Goal: Task Accomplishment & Management: Use online tool/utility

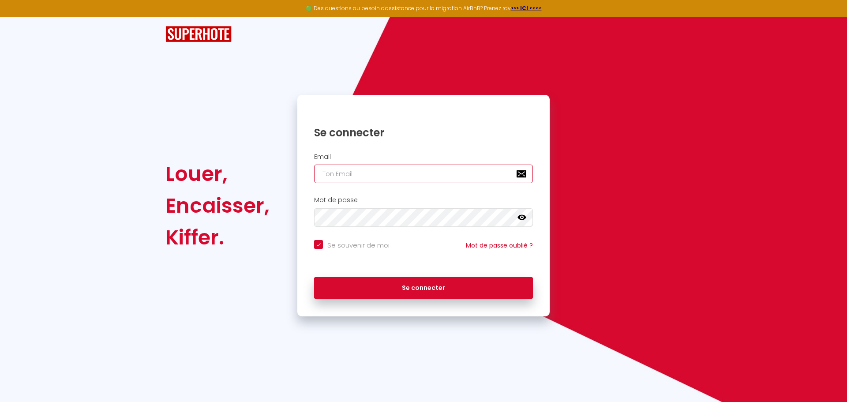
click at [393, 179] on input "email" at bounding box center [423, 174] width 219 height 19
type input "manonquerrytapin@gmail.com"
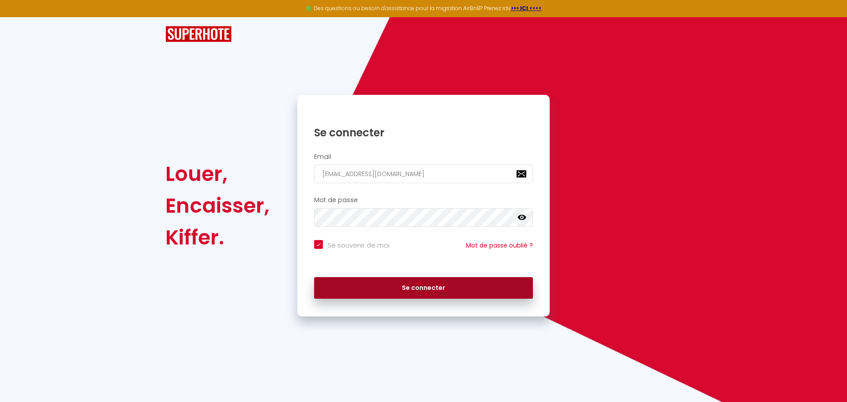
click at [419, 287] on button "Se connecter" at bounding box center [423, 288] width 219 height 22
checkbox input "true"
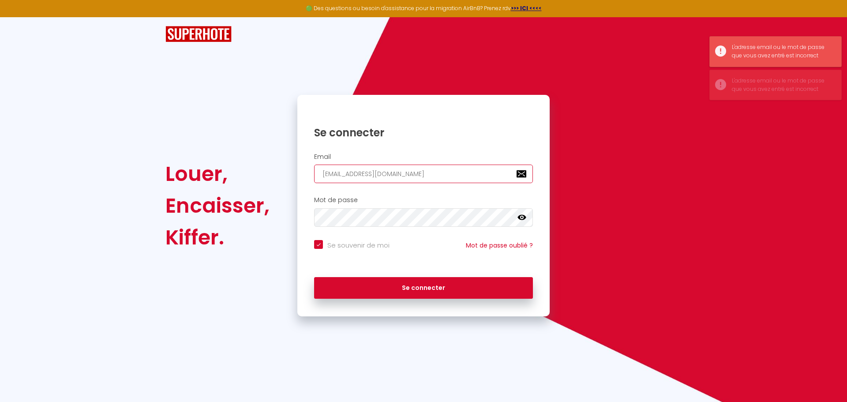
click at [419, 171] on input "manonquerrytapin@gmail.com" at bounding box center [423, 174] width 219 height 19
type input "info@gites-les-bouloies.fr"
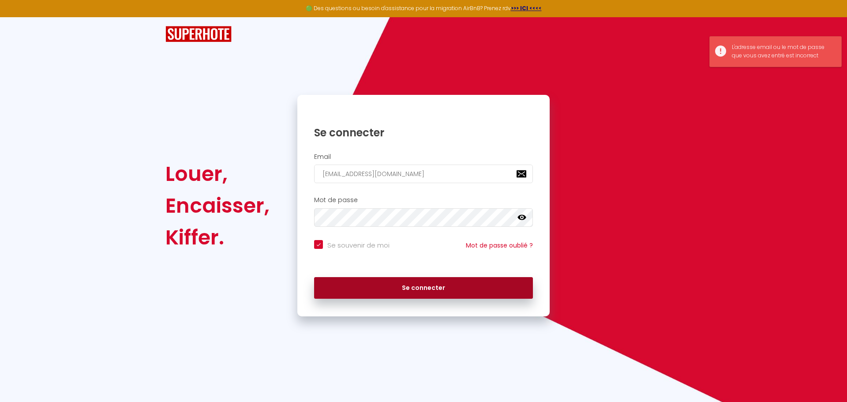
click at [478, 288] on button "Se connecter" at bounding box center [423, 288] width 219 height 22
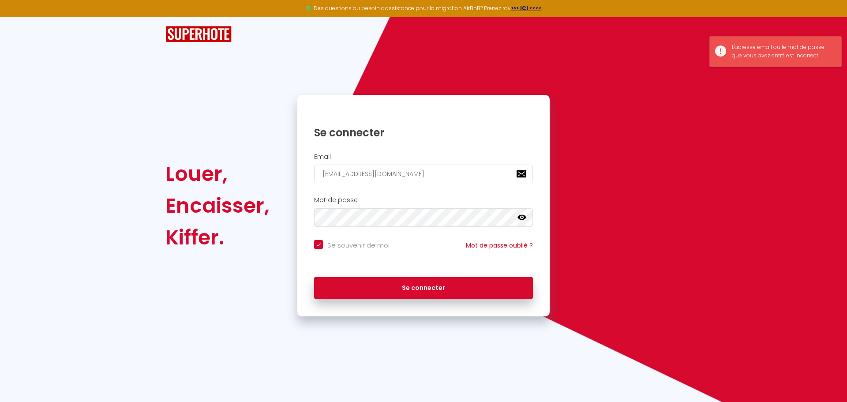
click at [523, 219] on icon at bounding box center [522, 217] width 9 height 5
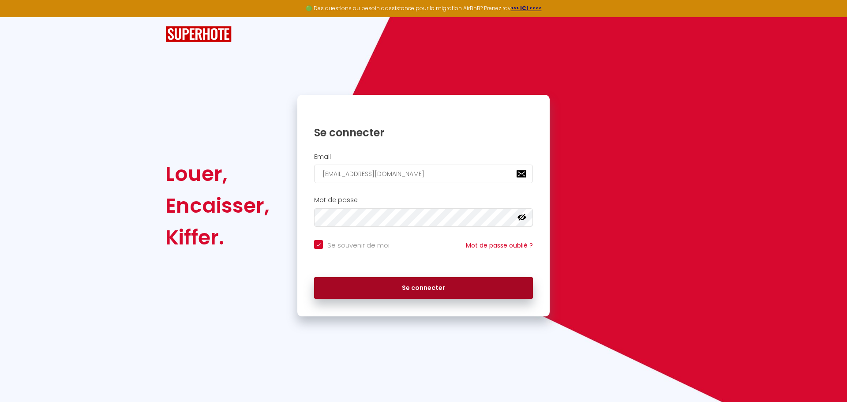
click at [374, 285] on button "Se connecter" at bounding box center [423, 288] width 219 height 22
checkbox input "true"
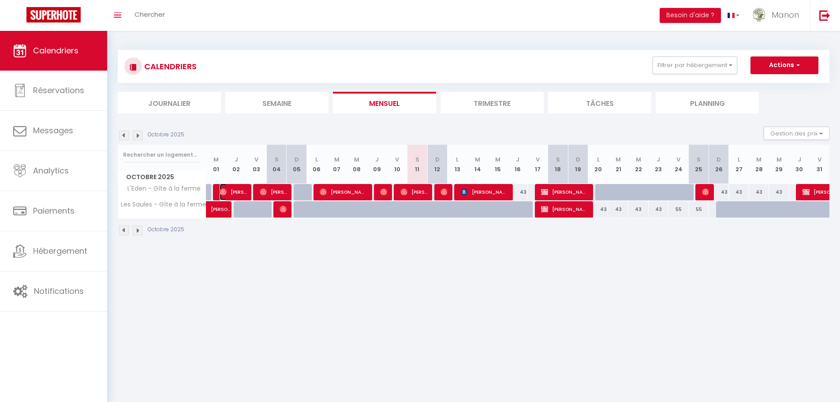
click at [226, 193] on img at bounding box center [223, 191] width 7 height 7
select select "OK"
select select "0"
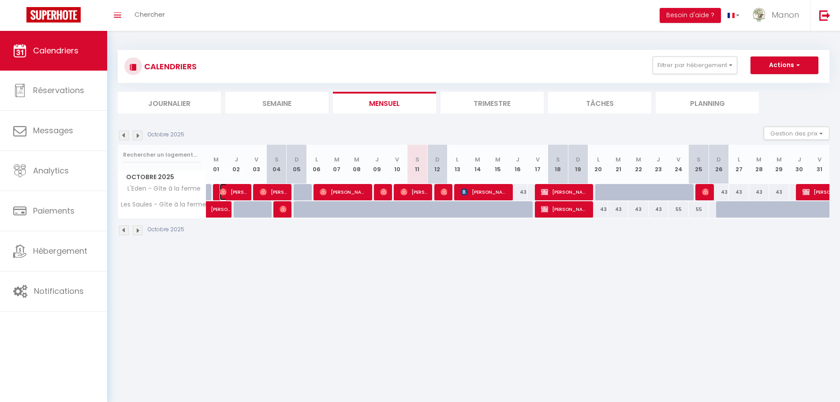
select select "1"
select select
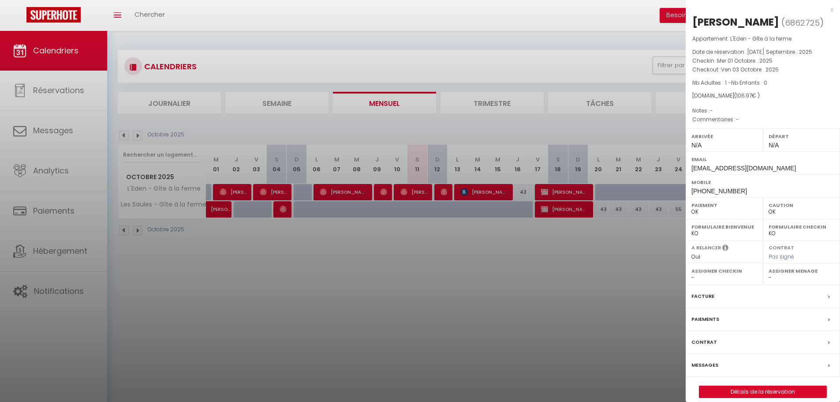
click at [234, 193] on div at bounding box center [420, 201] width 840 height 402
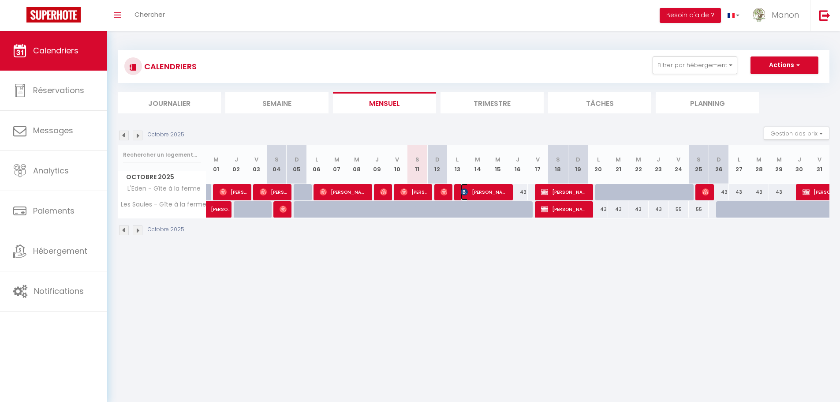
click at [492, 188] on span "Patryk Jabłoński" at bounding box center [484, 192] width 47 height 17
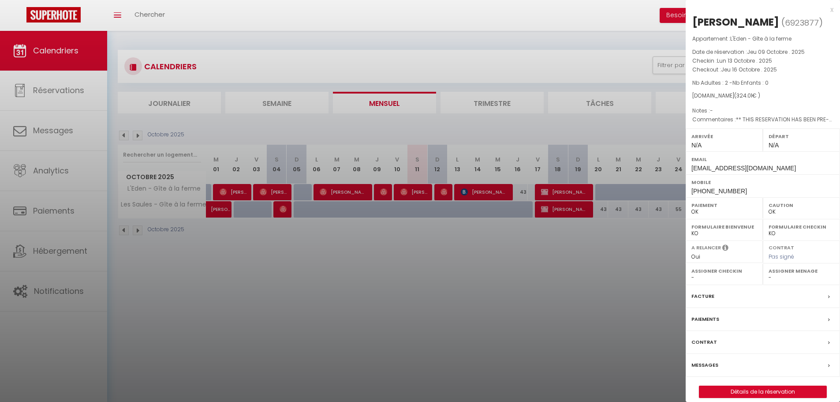
click at [488, 262] on div at bounding box center [420, 201] width 840 height 402
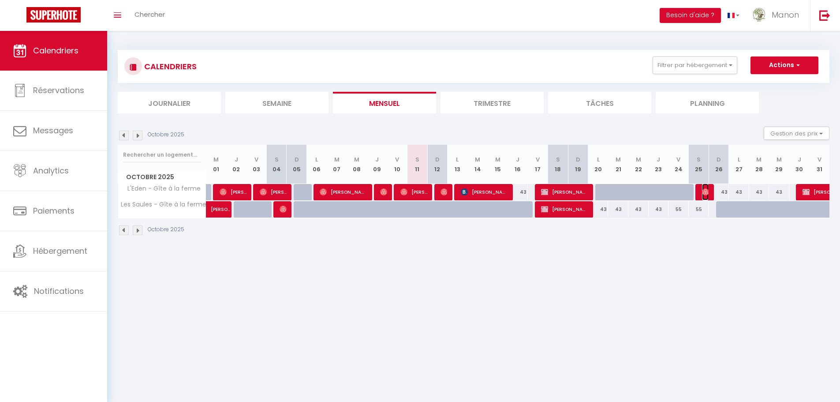
click at [707, 192] on img at bounding box center [705, 191] width 7 height 7
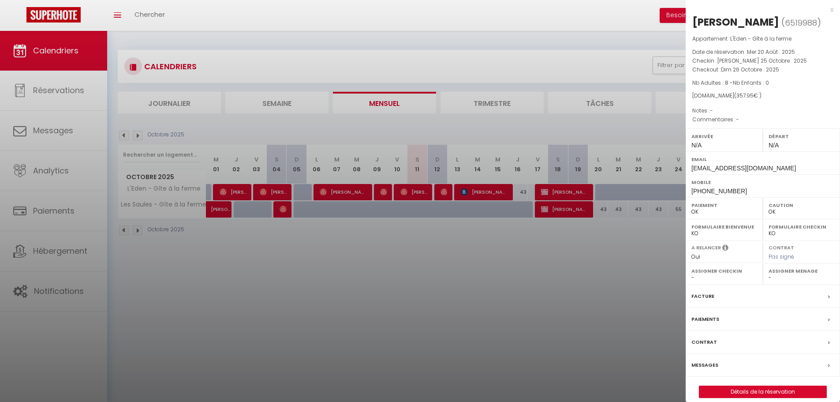
click at [653, 280] on div at bounding box center [420, 201] width 840 height 402
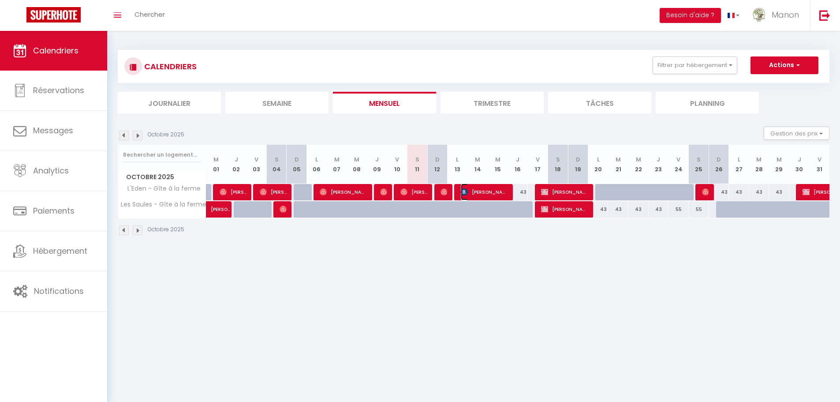
click at [492, 193] on span "Patryk Jabłoński" at bounding box center [484, 192] width 47 height 17
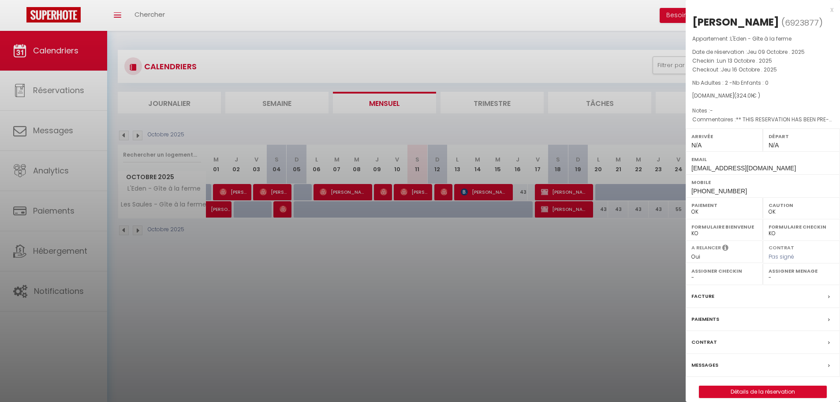
click at [492, 193] on div at bounding box center [420, 201] width 840 height 402
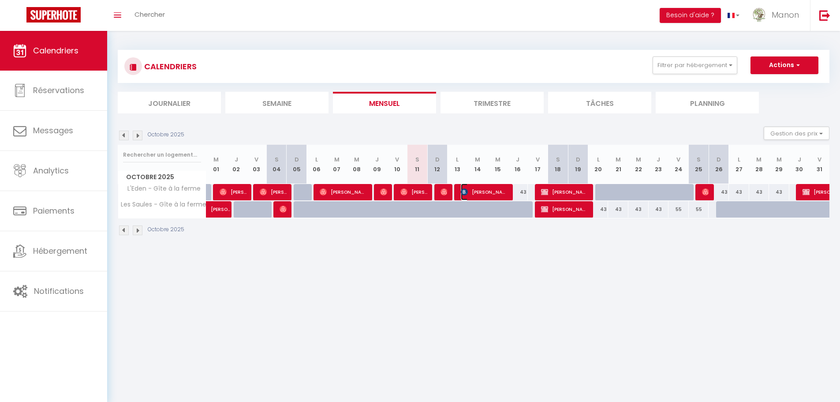
click at [479, 195] on span "Patryk Jabłoński" at bounding box center [484, 192] width 47 height 17
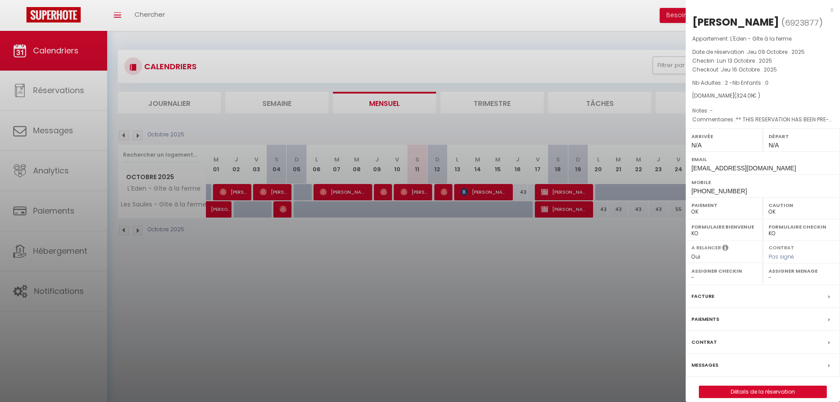
click at [479, 195] on div at bounding box center [420, 201] width 840 height 402
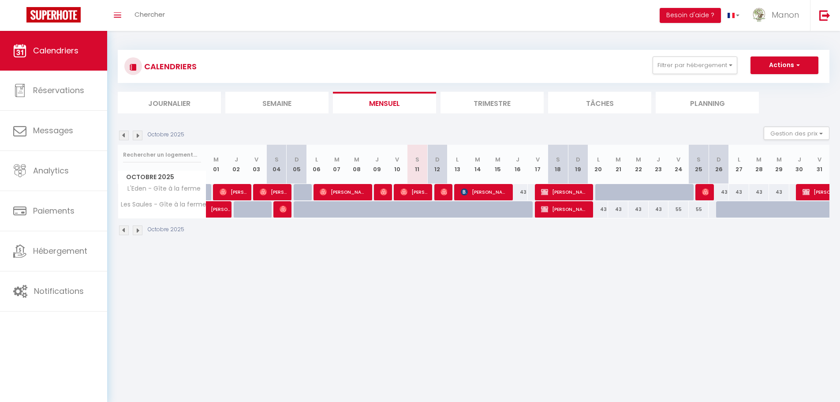
click at [139, 134] on img at bounding box center [138, 136] width 10 height 10
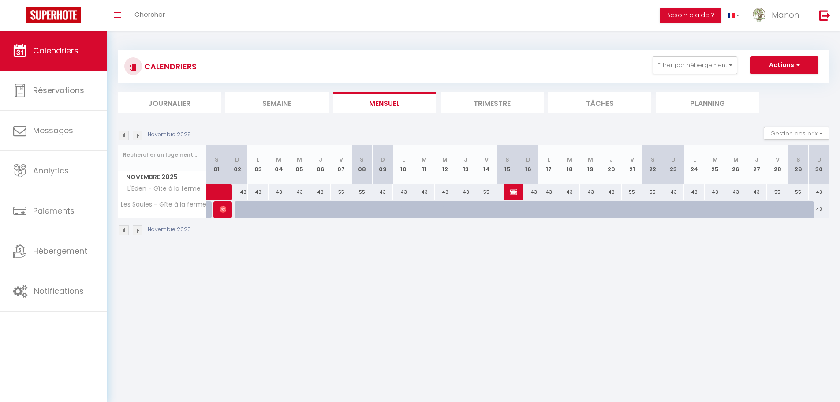
click at [126, 135] on img at bounding box center [124, 136] width 10 height 10
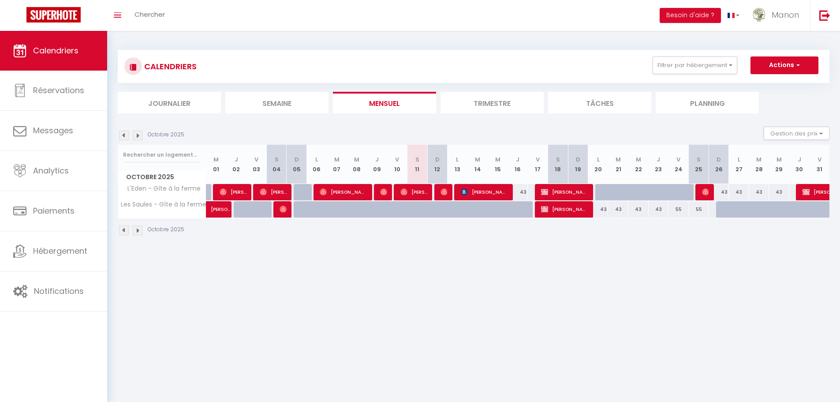
click at [138, 136] on img at bounding box center [138, 136] width 10 height 10
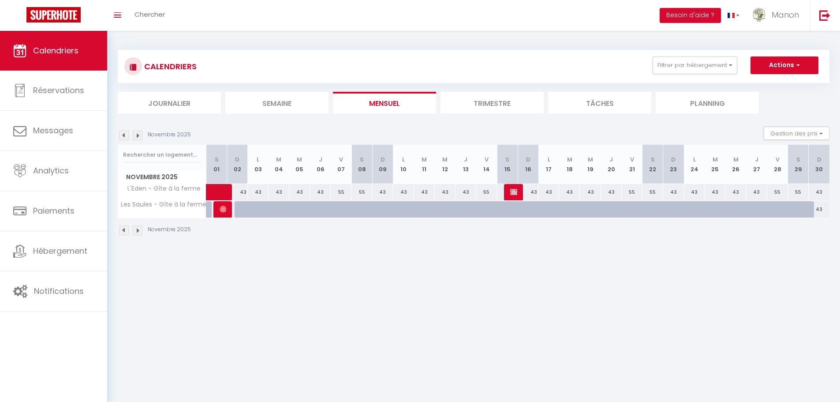
click at [123, 137] on img at bounding box center [124, 136] width 10 height 10
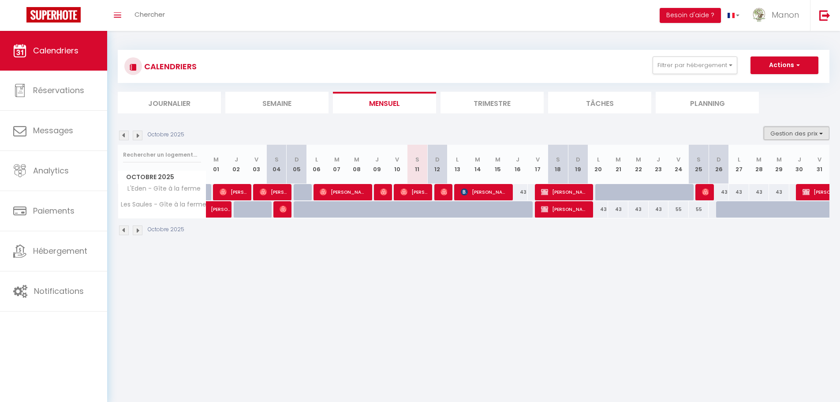
click at [823, 134] on button "Gestion des prix" at bounding box center [797, 133] width 66 height 13
click at [757, 164] on input "Nb Nuits minimum" at bounding box center [789, 160] width 79 height 9
checkbox input "true"
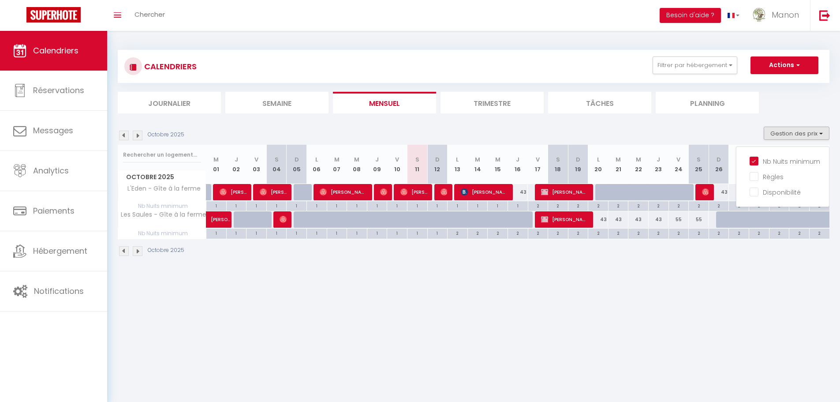
click at [720, 296] on body "🟢 Des questions ou besoin d'assistance pour la migration AirBnB? Prenez rdv >>>…" at bounding box center [420, 232] width 840 height 402
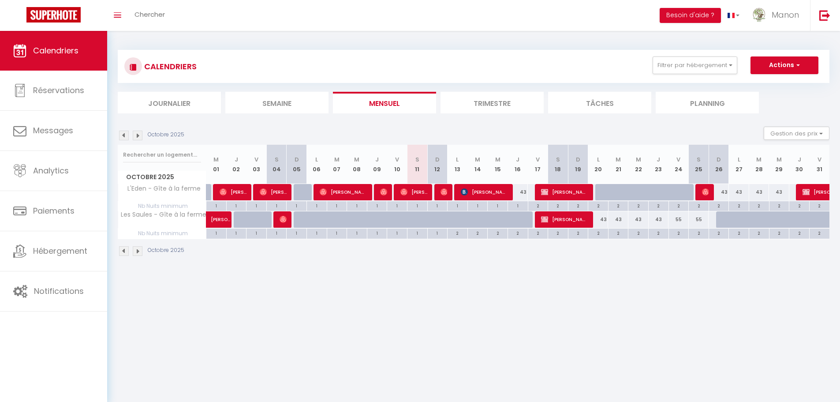
click at [137, 137] on img at bounding box center [138, 136] width 10 height 10
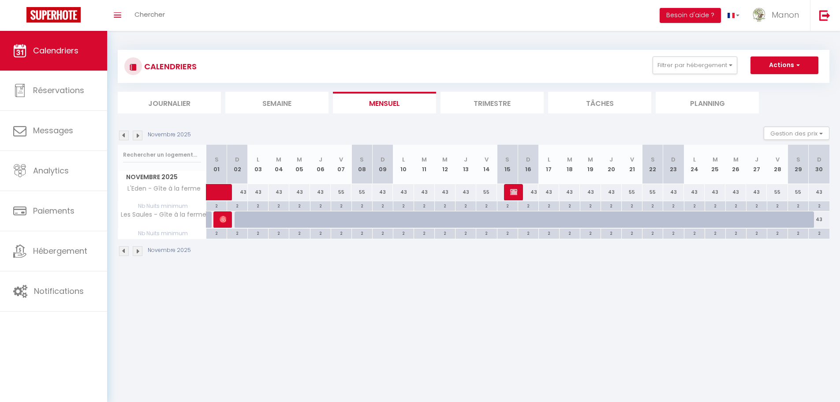
click at [138, 135] on img at bounding box center [138, 136] width 10 height 10
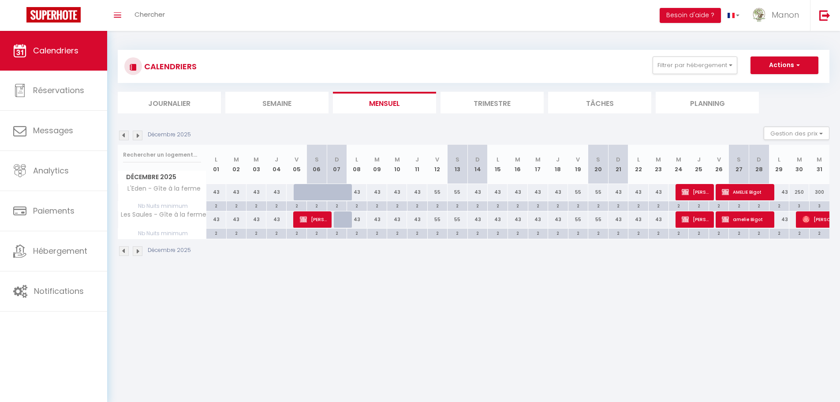
click at [124, 135] on img at bounding box center [124, 136] width 10 height 10
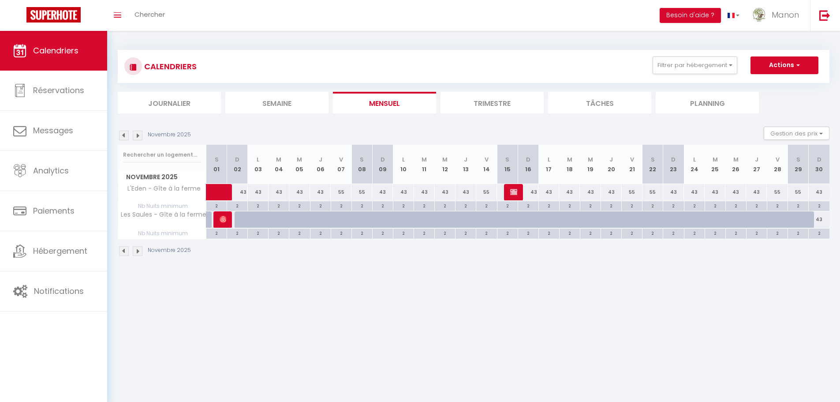
click at [124, 135] on img at bounding box center [124, 136] width 10 height 10
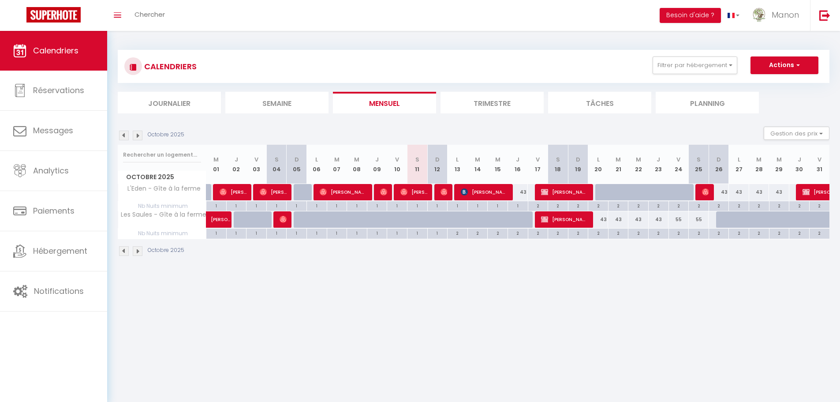
click at [123, 135] on img at bounding box center [124, 136] width 10 height 10
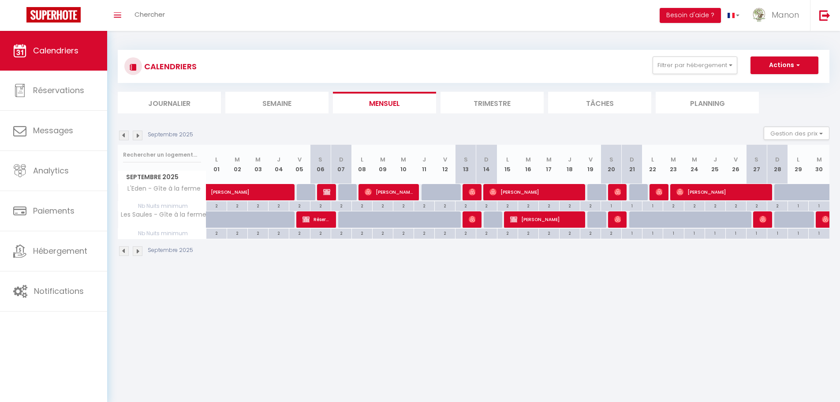
click at [139, 136] on img at bounding box center [138, 136] width 10 height 10
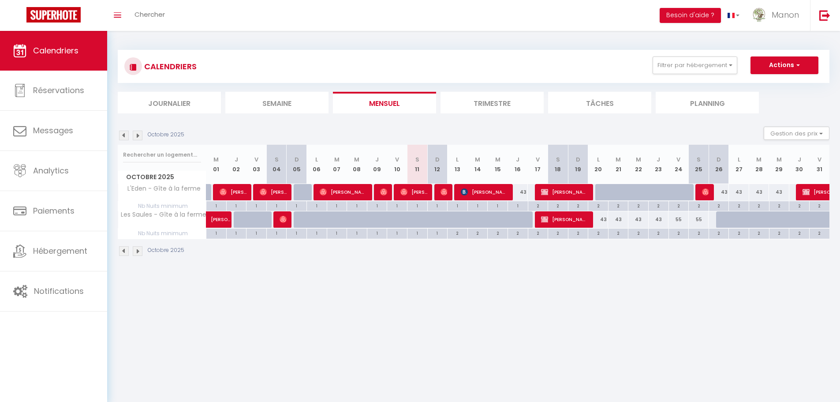
click at [139, 136] on img at bounding box center [138, 136] width 10 height 10
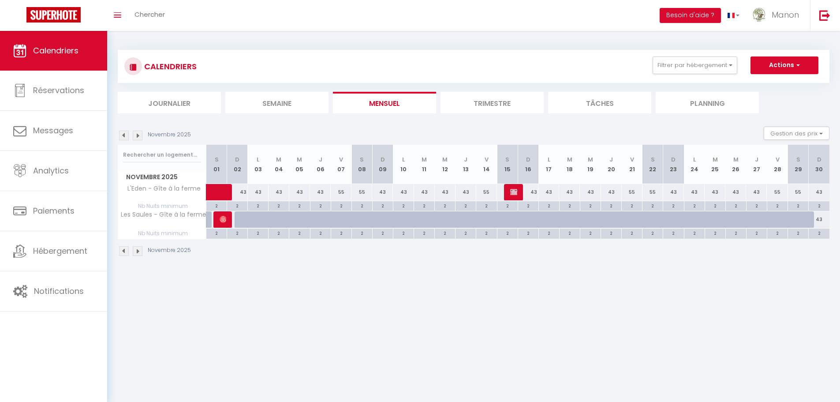
click at [121, 136] on img at bounding box center [124, 136] width 10 height 10
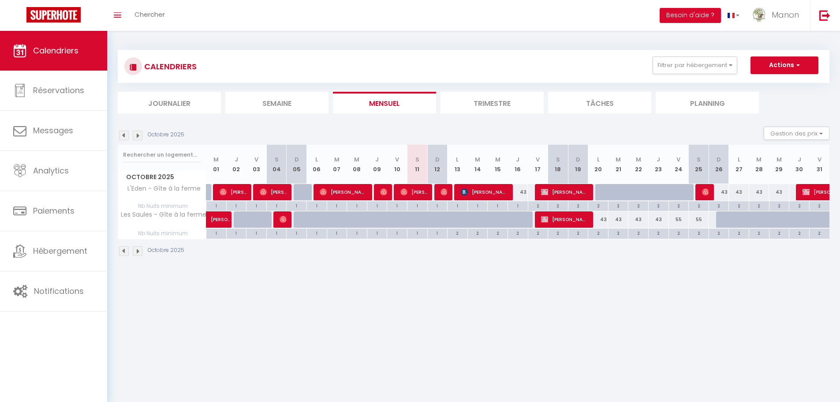
click at [138, 136] on img at bounding box center [138, 136] width 10 height 10
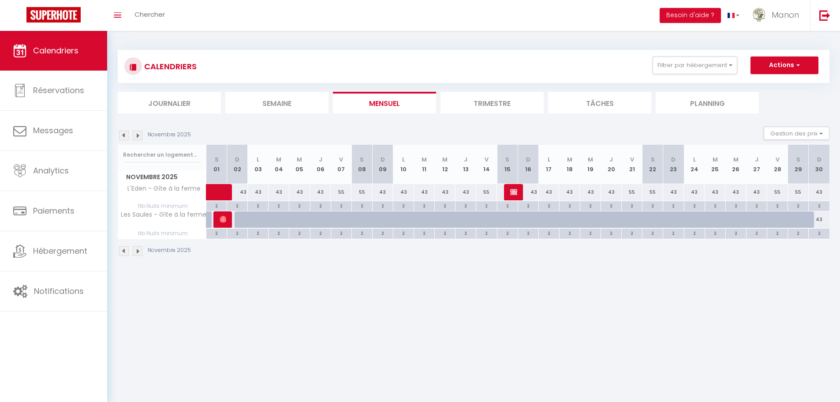
click at [139, 135] on img at bounding box center [138, 136] width 10 height 10
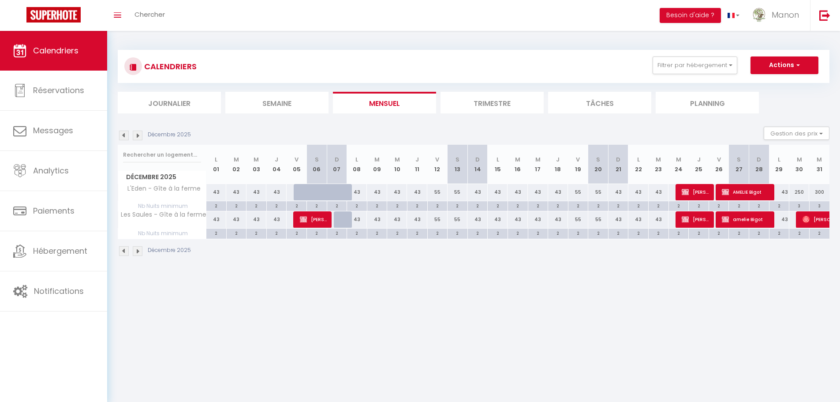
click at [124, 135] on img at bounding box center [124, 136] width 10 height 10
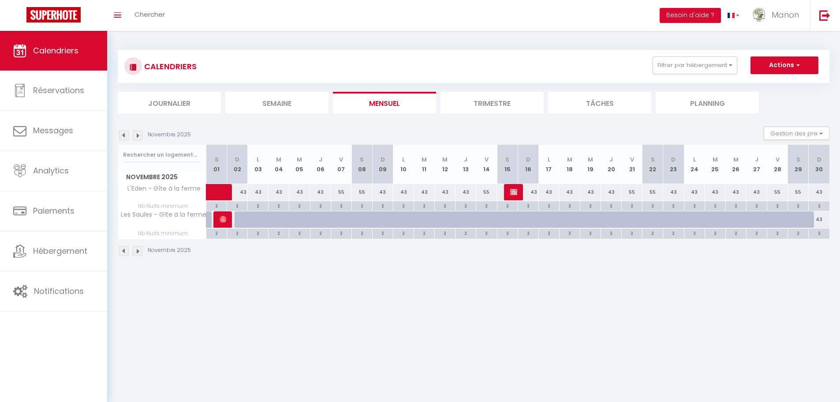
click at [125, 137] on img at bounding box center [124, 136] width 10 height 10
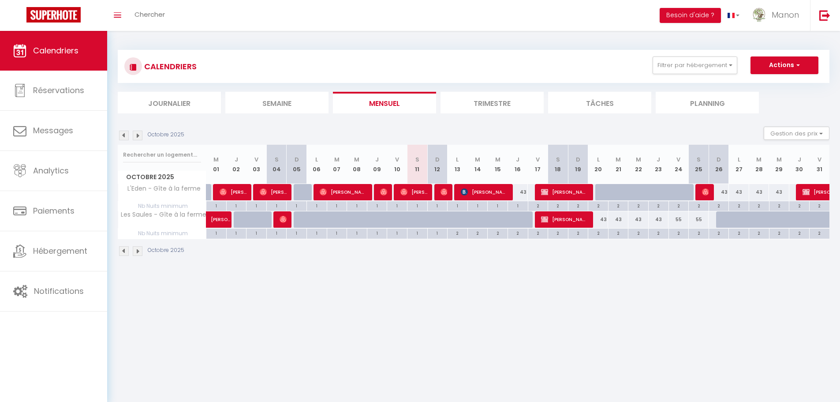
click at [140, 135] on img at bounding box center [138, 136] width 10 height 10
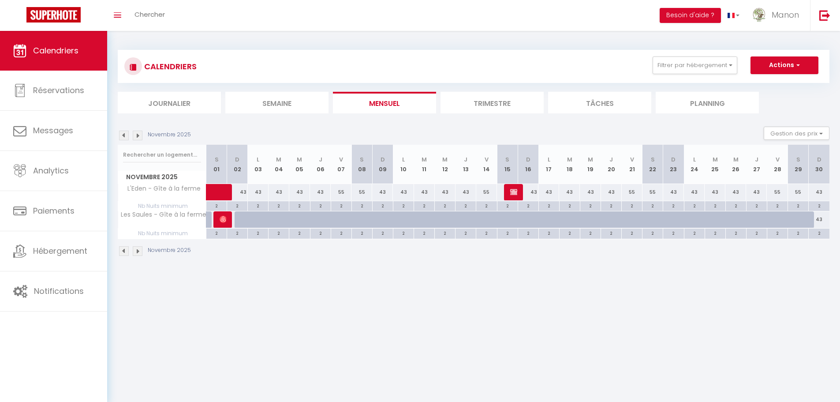
click at [139, 133] on img at bounding box center [138, 136] width 10 height 10
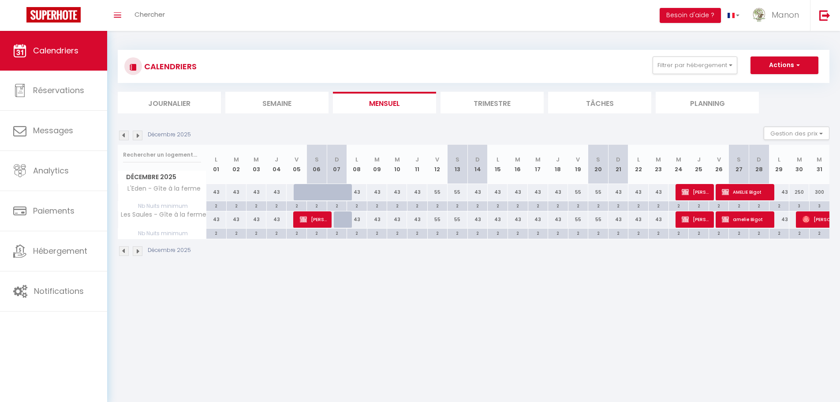
click at [124, 133] on img at bounding box center [124, 136] width 10 height 10
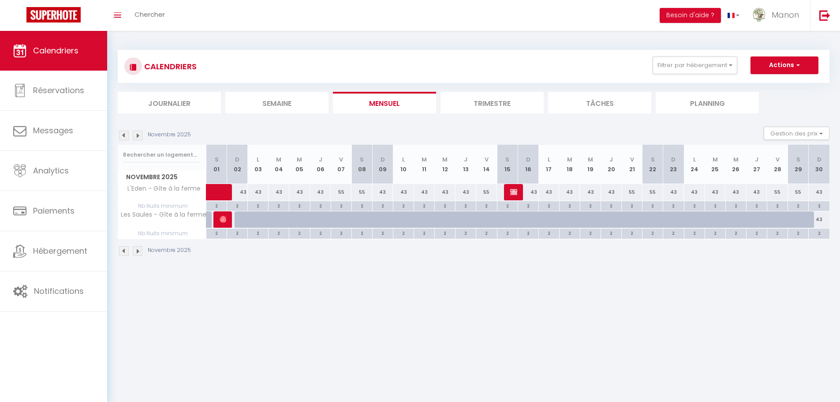
click at [124, 135] on img at bounding box center [124, 136] width 10 height 10
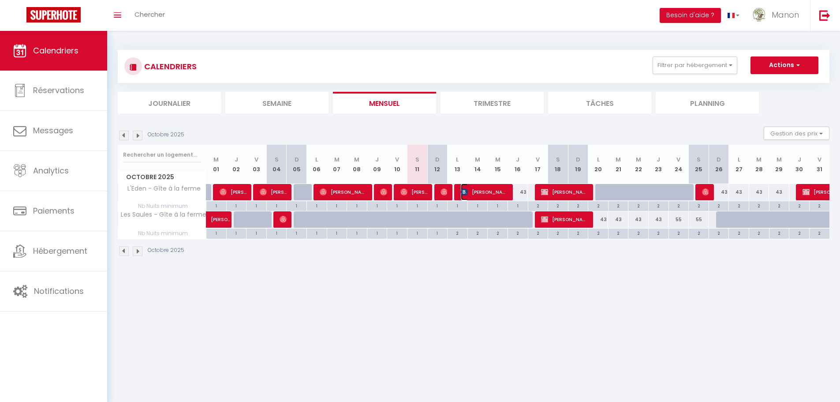
click at [495, 191] on span "Patryk Jabłoński" at bounding box center [484, 192] width 47 height 17
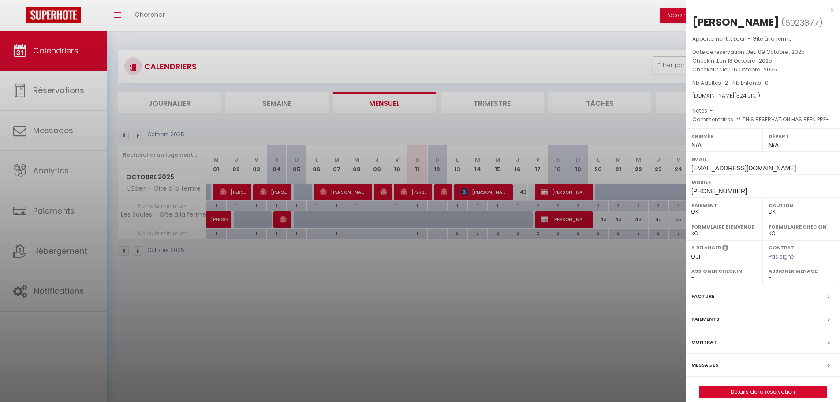
click at [723, 294] on div "Facture" at bounding box center [763, 296] width 154 height 23
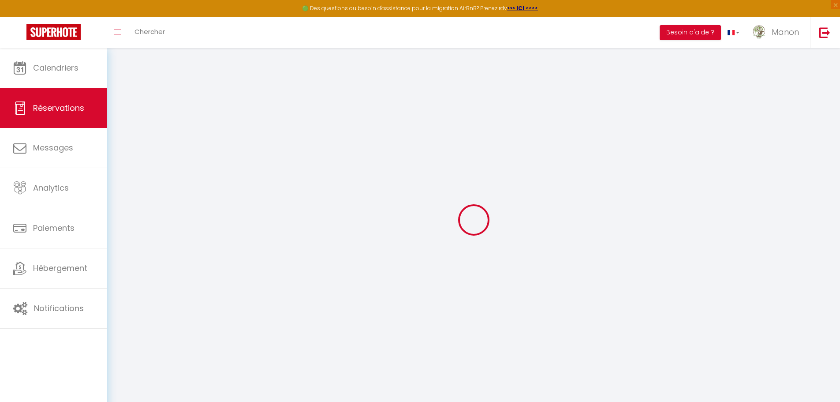
select select
checkbox input "false"
type textarea "** THIS RESERVATION HAS BEEN PRE-PAID ** Reservation has a cancellation grace p…"
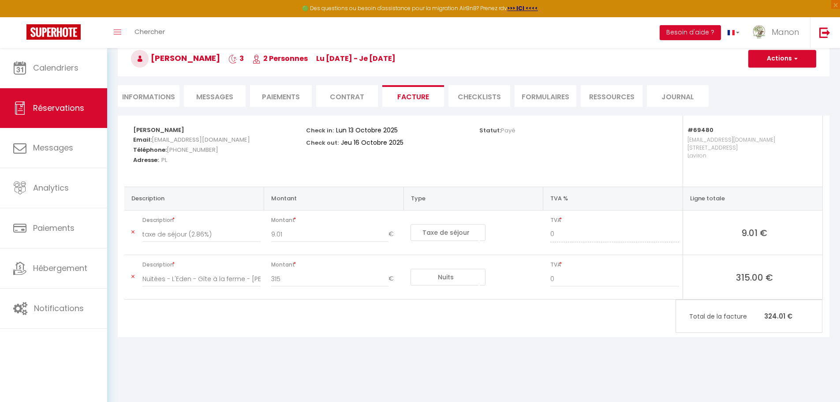
scroll to position [48, 0]
click at [784, 62] on button "Actions" at bounding box center [783, 58] width 68 height 18
click at [780, 88] on link "Aperçu et éditer" at bounding box center [776, 88] width 74 height 11
click at [791, 62] on button "Actions" at bounding box center [783, 58] width 68 height 18
click at [775, 90] on link "Aperçu et éditer" at bounding box center [776, 88] width 74 height 11
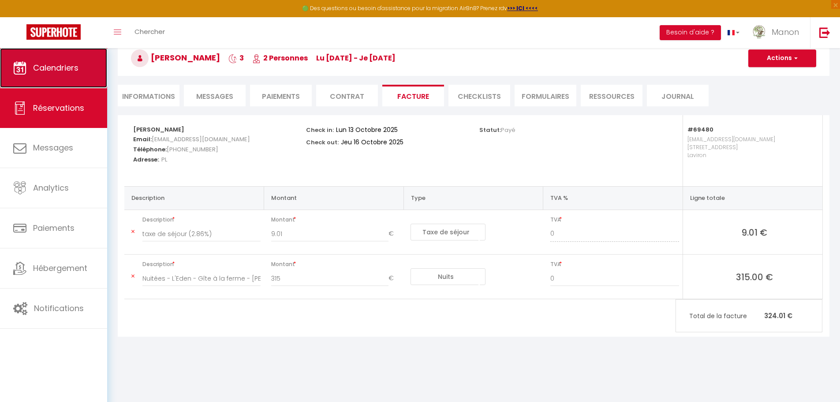
click at [87, 70] on link "Calendriers" at bounding box center [53, 68] width 107 height 40
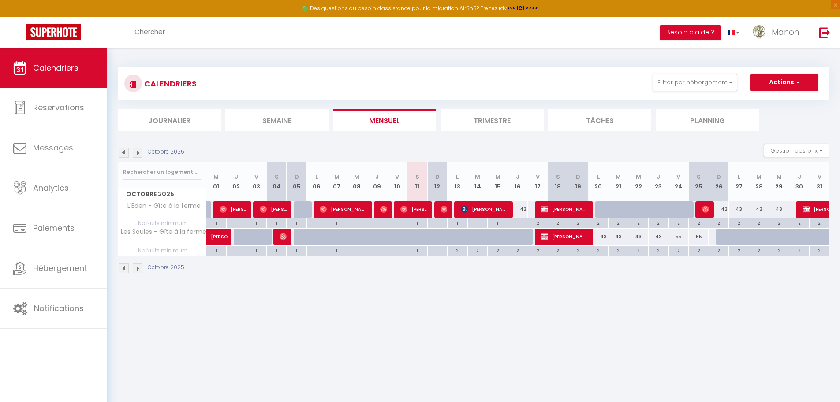
click at [137, 154] on img at bounding box center [138, 153] width 10 height 10
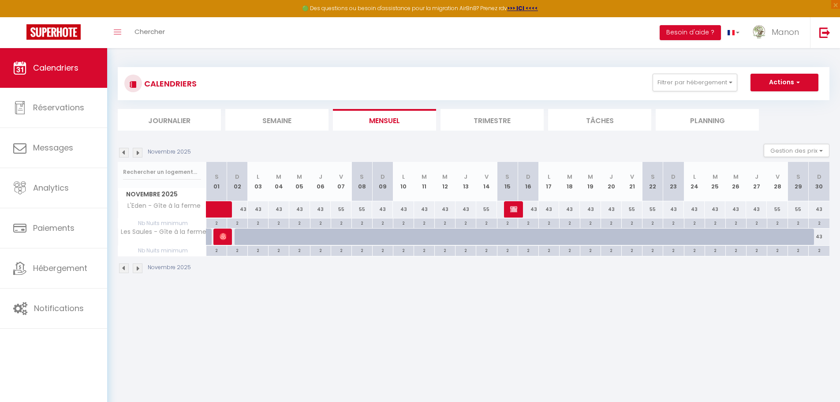
click at [137, 154] on img at bounding box center [138, 153] width 10 height 10
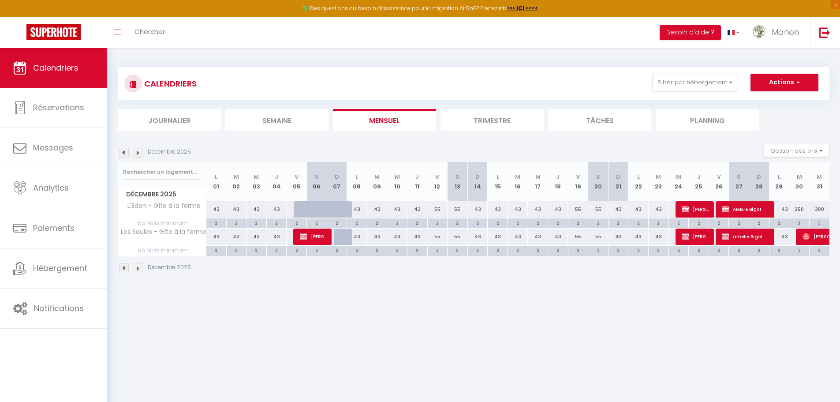
click at [137, 154] on img at bounding box center [138, 153] width 10 height 10
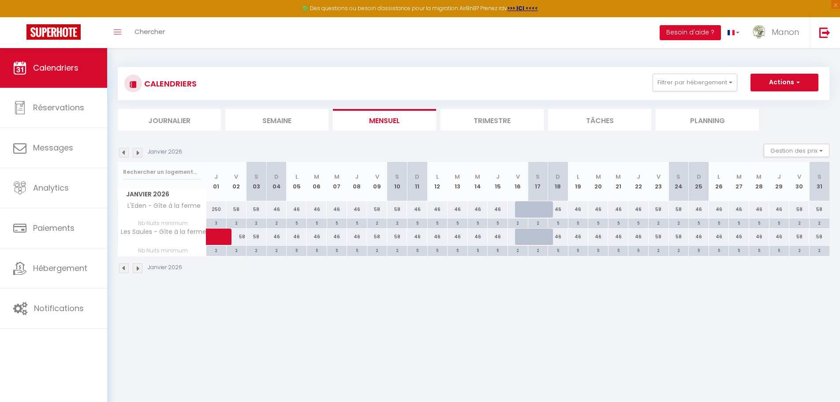
click at [139, 153] on img at bounding box center [138, 153] width 10 height 10
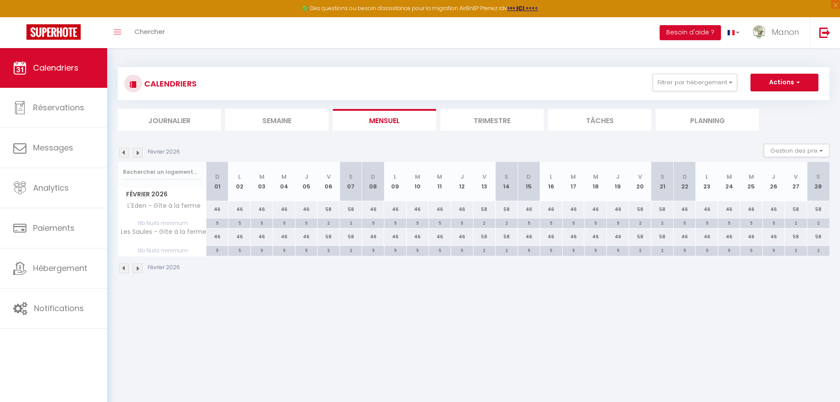
click at [120, 153] on img at bounding box center [124, 153] width 10 height 10
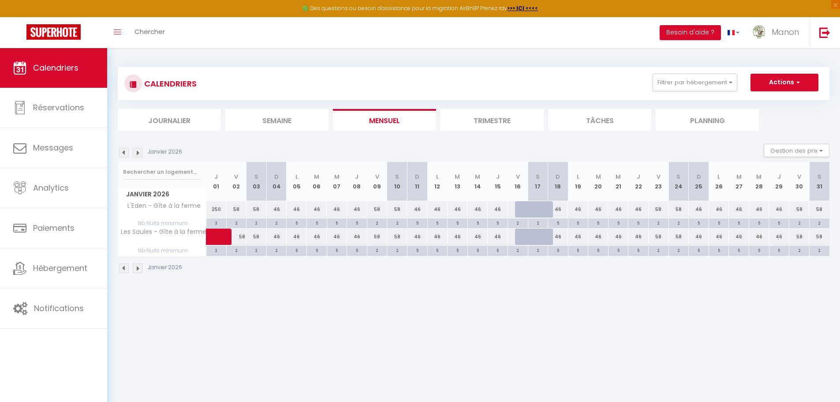
click at [524, 207] on div at bounding box center [525, 209] width 20 height 17
type input "58"
type input "Ven 16 Janvier 2026"
type input "Sam 17 Janvier 2026"
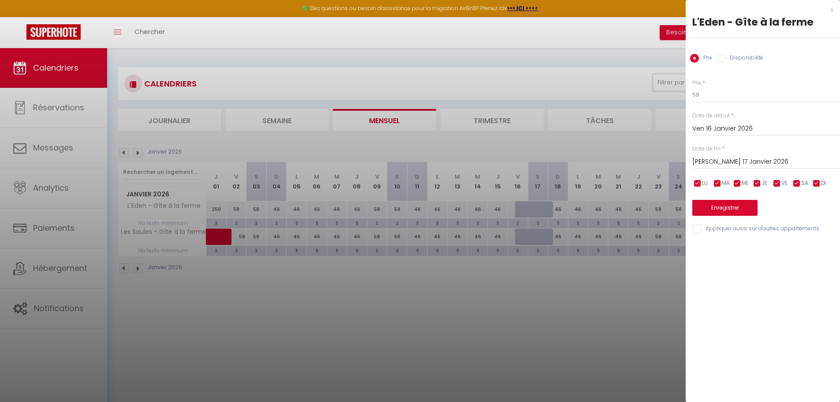
click at [567, 336] on div at bounding box center [420, 201] width 840 height 402
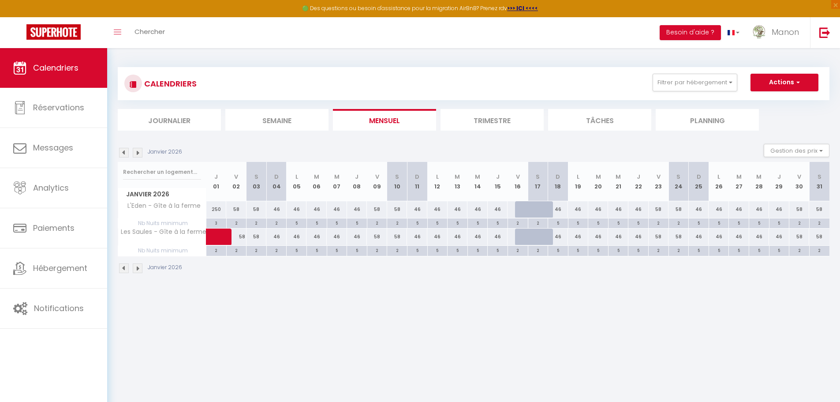
click at [135, 154] on img at bounding box center [138, 153] width 10 height 10
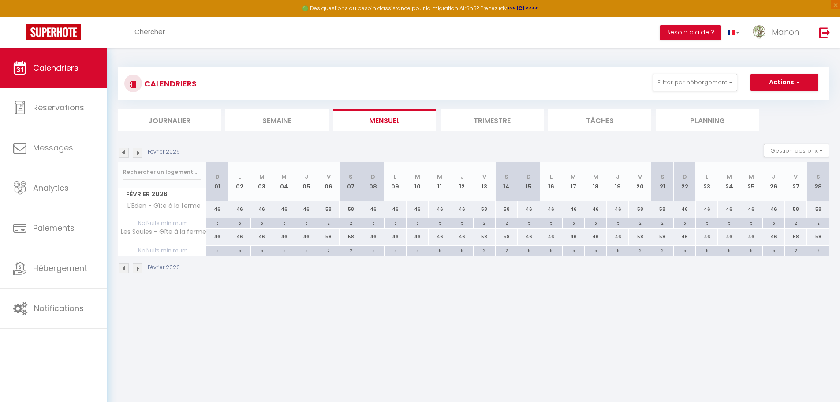
click at [138, 154] on img at bounding box center [138, 153] width 10 height 10
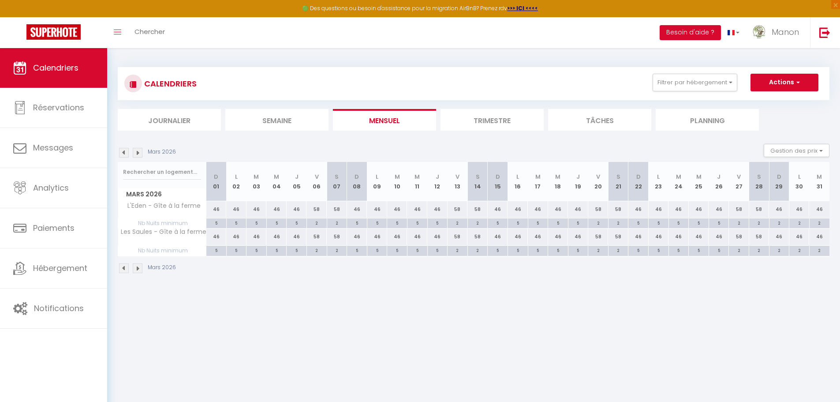
click at [122, 155] on img at bounding box center [124, 153] width 10 height 10
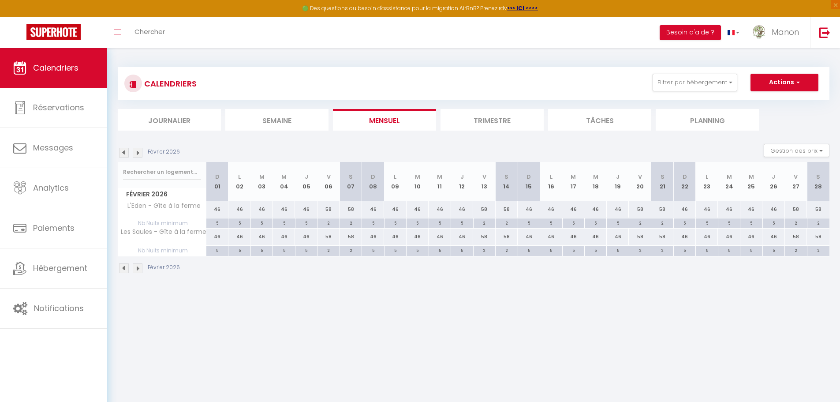
click at [141, 150] on img at bounding box center [138, 153] width 10 height 10
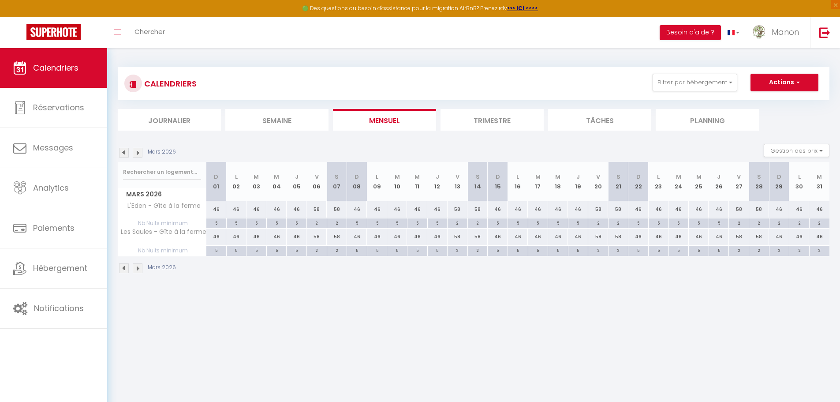
click at [141, 150] on img at bounding box center [138, 153] width 10 height 10
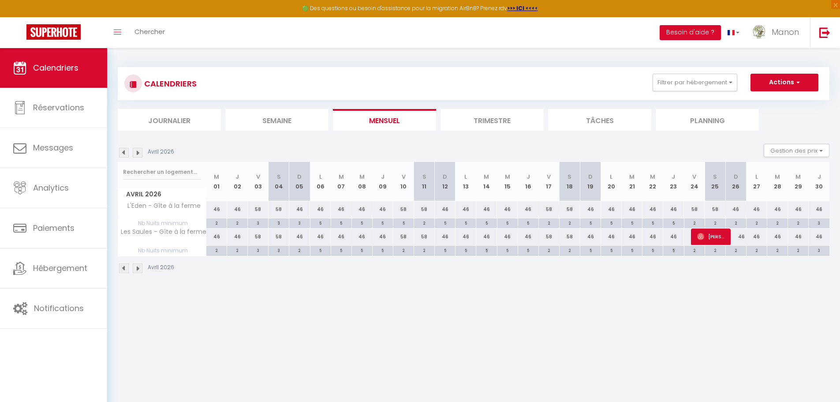
click at [135, 151] on img at bounding box center [138, 153] width 10 height 10
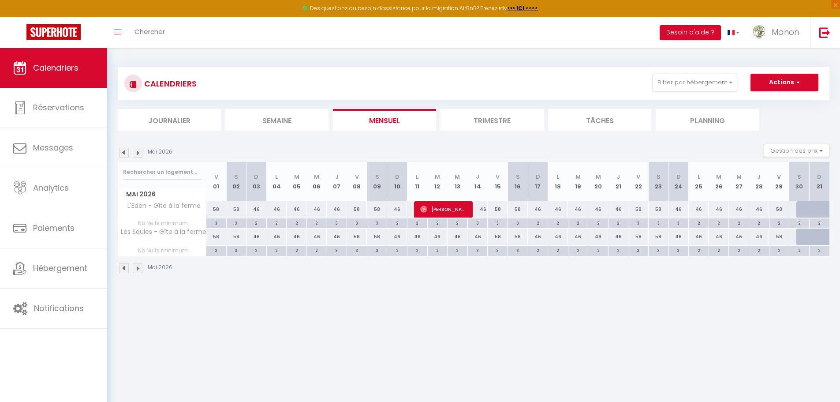
click at [136, 153] on img at bounding box center [138, 153] width 10 height 10
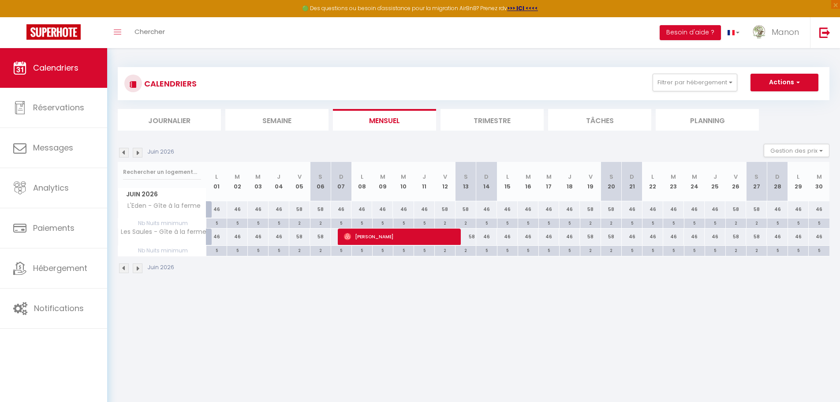
click at [122, 150] on img at bounding box center [124, 153] width 10 height 10
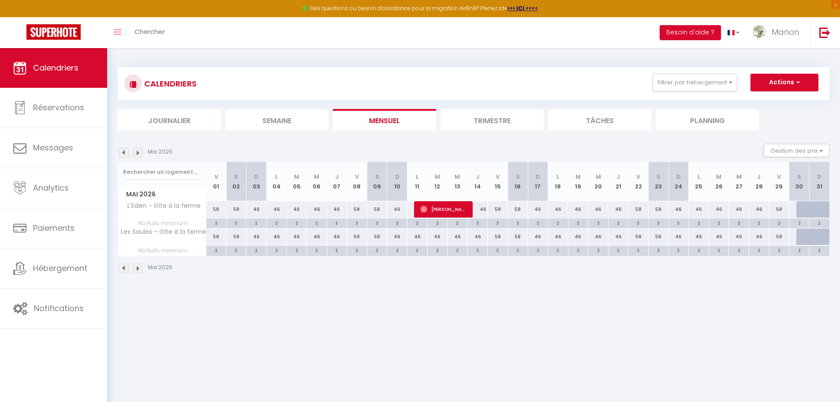
click at [137, 149] on img at bounding box center [138, 153] width 10 height 10
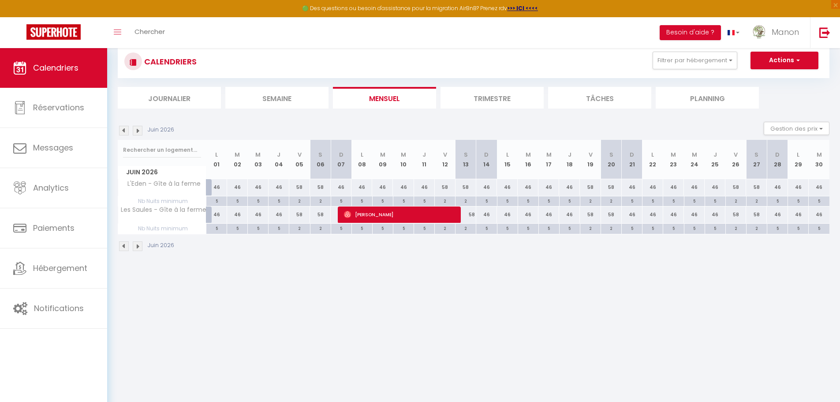
scroll to position [4, 0]
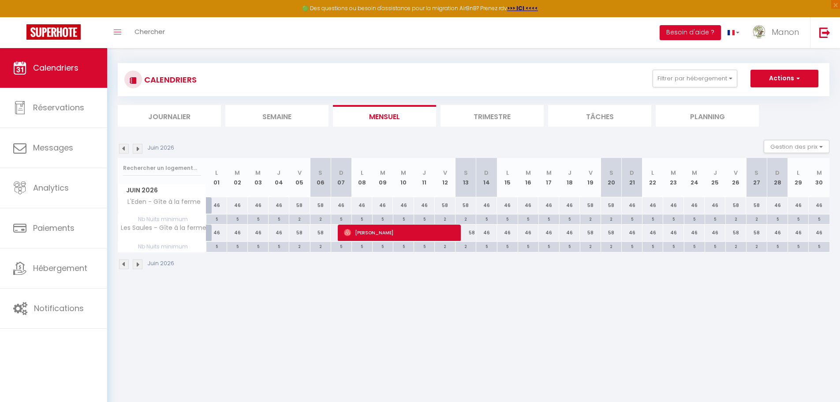
click at [140, 148] on img at bounding box center [138, 149] width 10 height 10
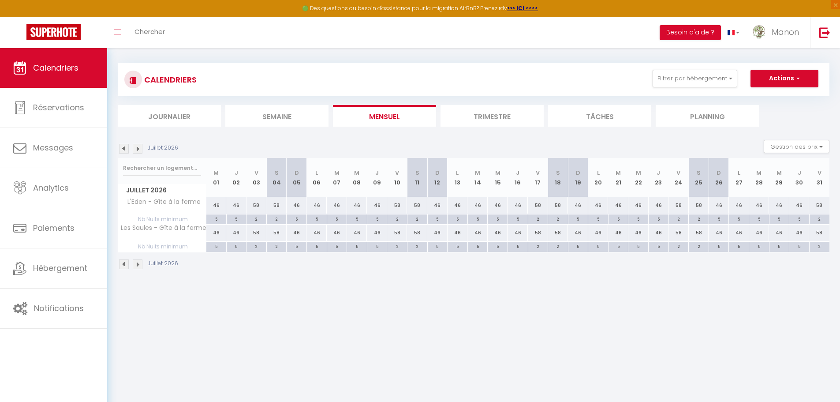
click at [136, 148] on img at bounding box center [138, 149] width 10 height 10
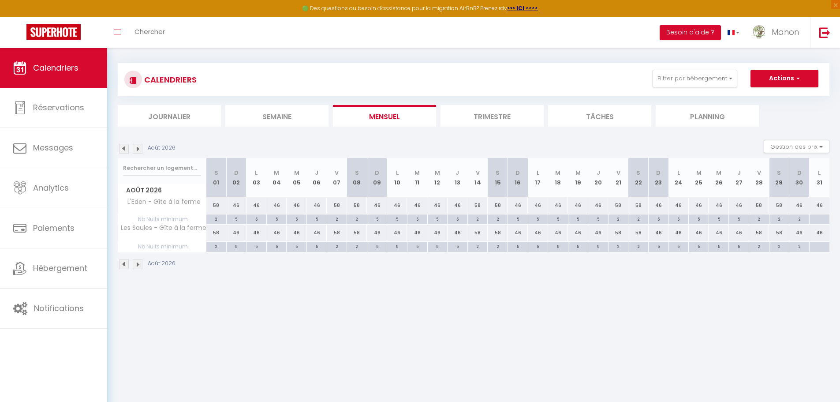
click at [123, 151] on img at bounding box center [124, 149] width 10 height 10
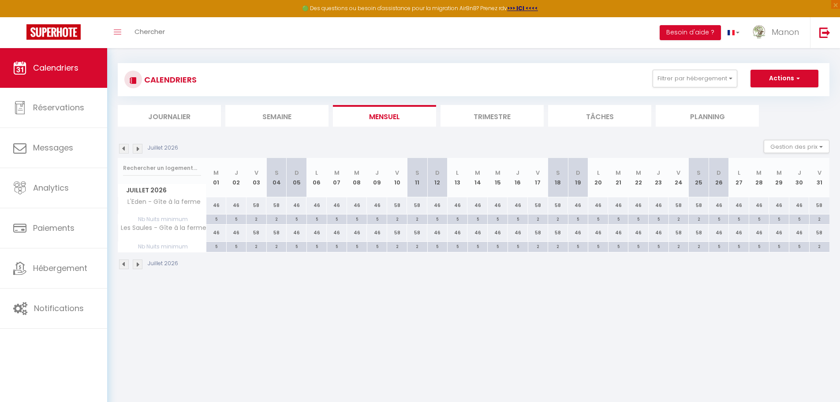
click at [123, 151] on img at bounding box center [124, 149] width 10 height 10
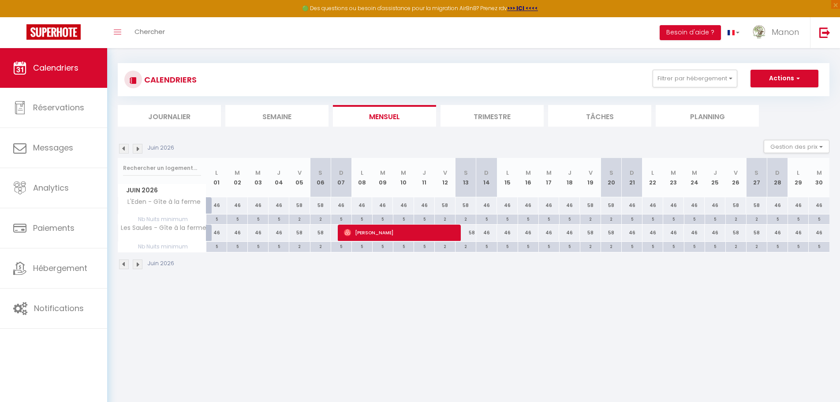
click at [123, 151] on img at bounding box center [124, 149] width 10 height 10
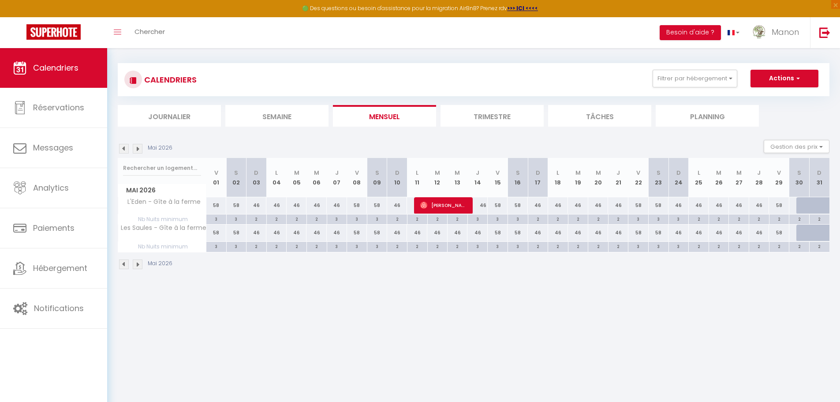
click at [123, 151] on img at bounding box center [124, 149] width 10 height 10
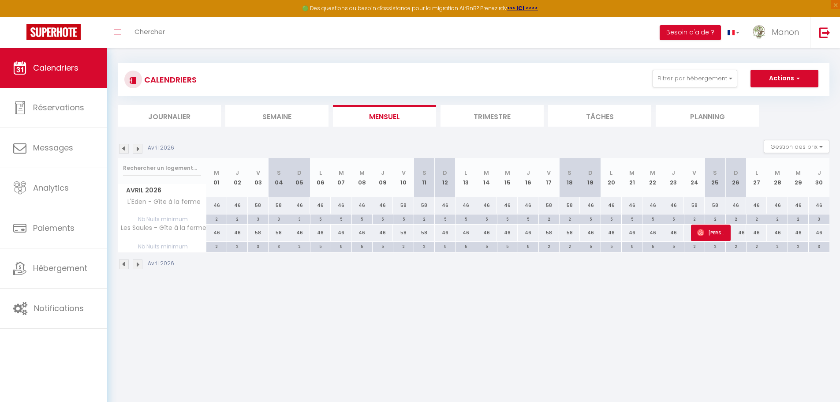
click at [122, 148] on img at bounding box center [124, 149] width 10 height 10
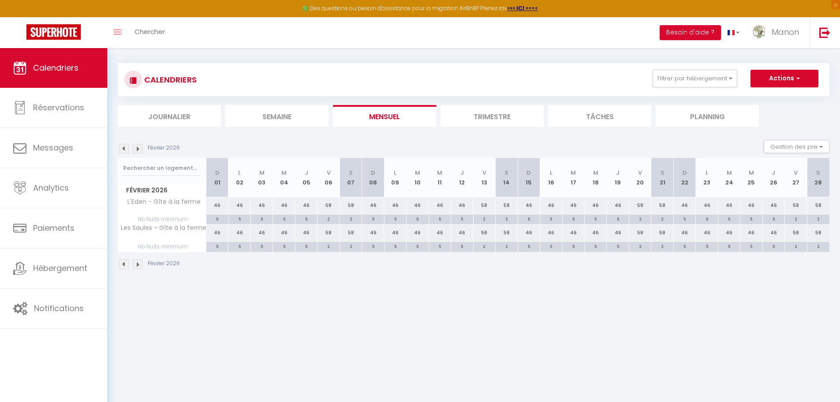
click at [124, 150] on img at bounding box center [124, 149] width 10 height 10
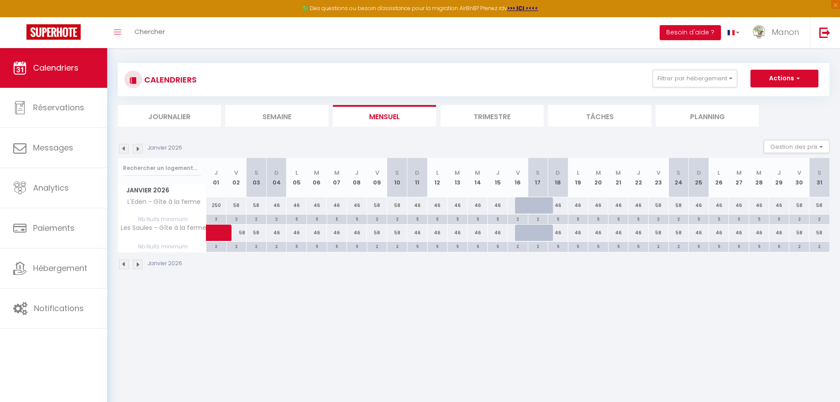
click at [124, 146] on img at bounding box center [124, 149] width 10 height 10
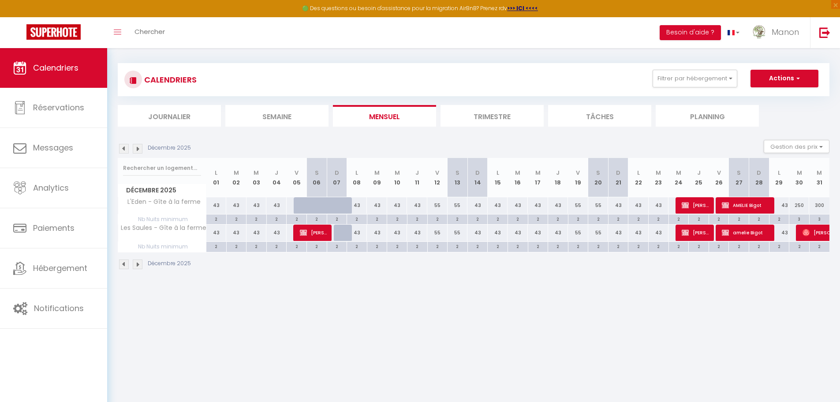
click at [124, 146] on img at bounding box center [124, 149] width 10 height 10
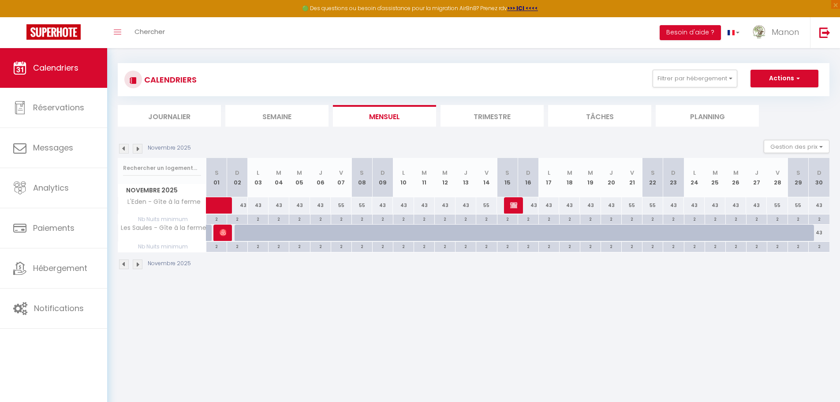
click at [135, 150] on img at bounding box center [138, 149] width 10 height 10
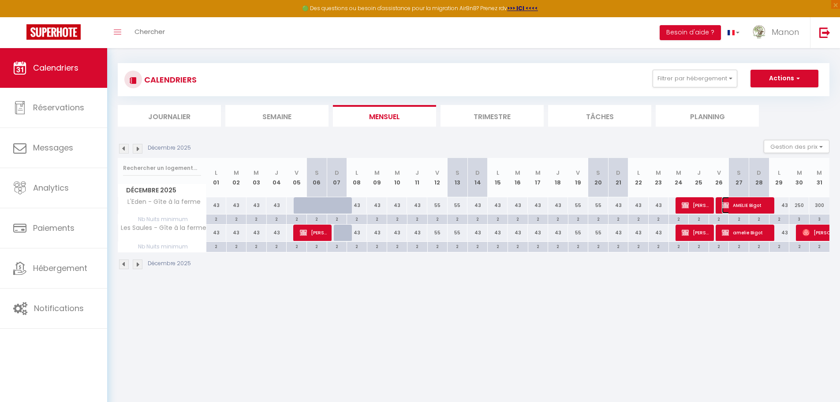
click at [742, 206] on span "AMELIE Bigot" at bounding box center [745, 205] width 47 height 17
select select "OK"
select select "KO"
select select "0"
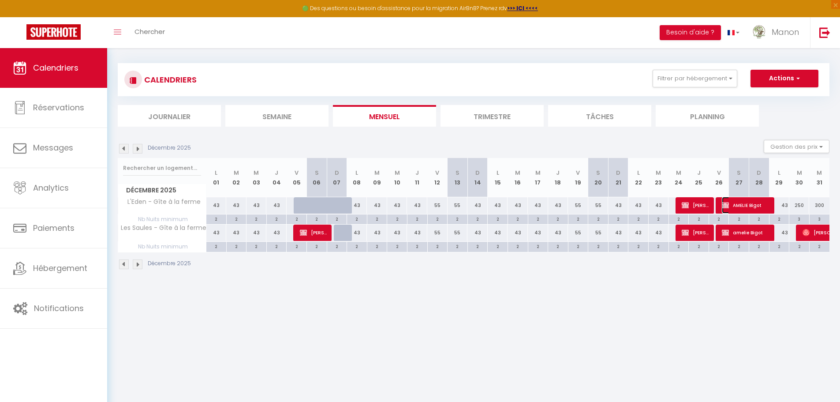
select select "0"
select select
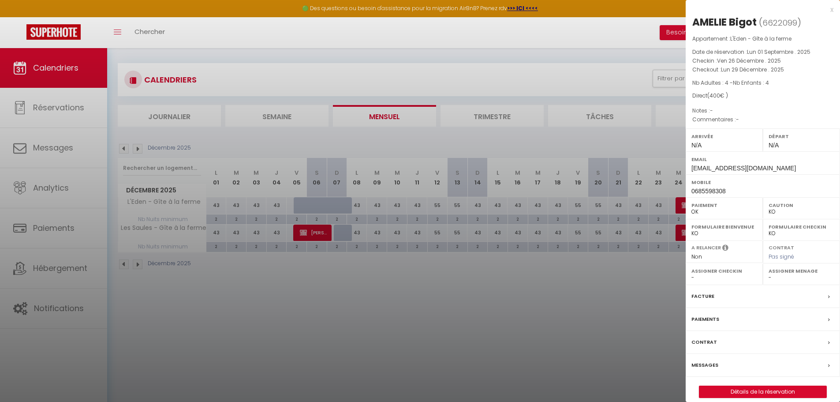
click at [623, 286] on div at bounding box center [420, 201] width 840 height 402
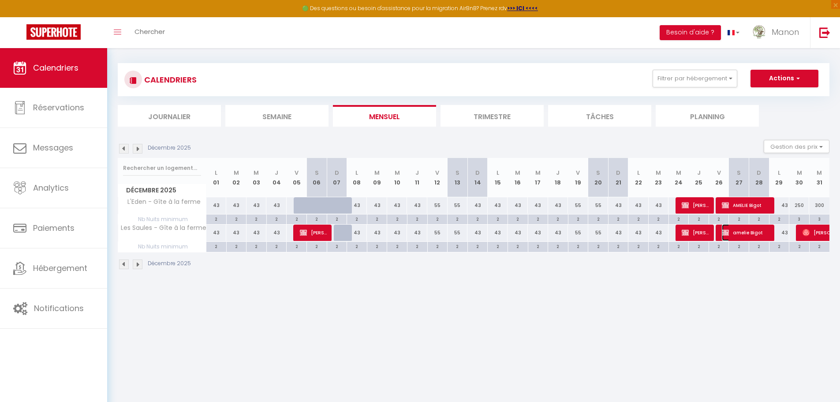
click at [746, 232] on span "amelie Bigot" at bounding box center [745, 232] width 47 height 17
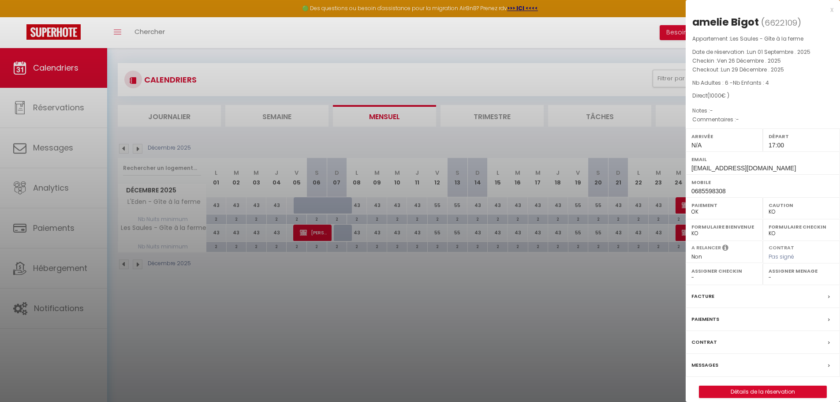
click at [643, 313] on div at bounding box center [420, 201] width 840 height 402
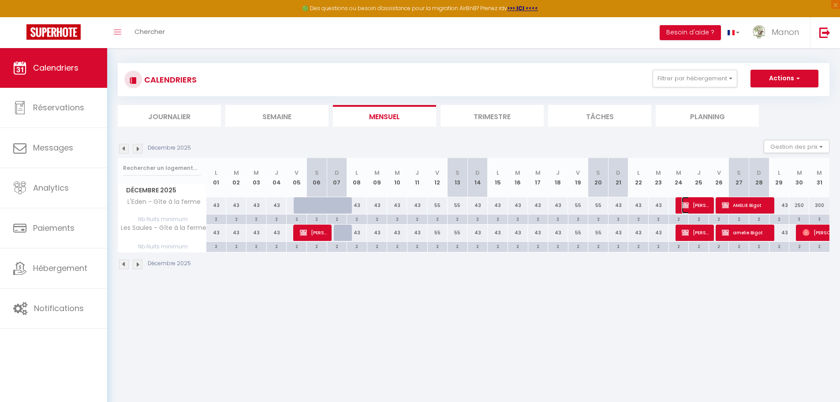
click at [698, 206] on span "Cedric Malardeau" at bounding box center [695, 205] width 27 height 17
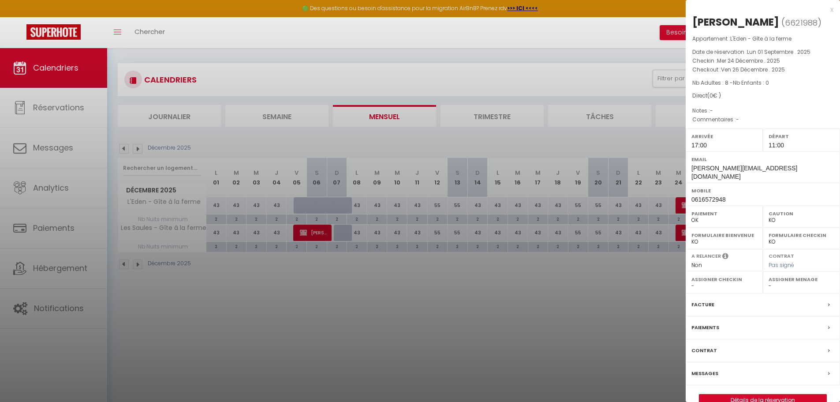
click at [662, 327] on div at bounding box center [420, 201] width 840 height 402
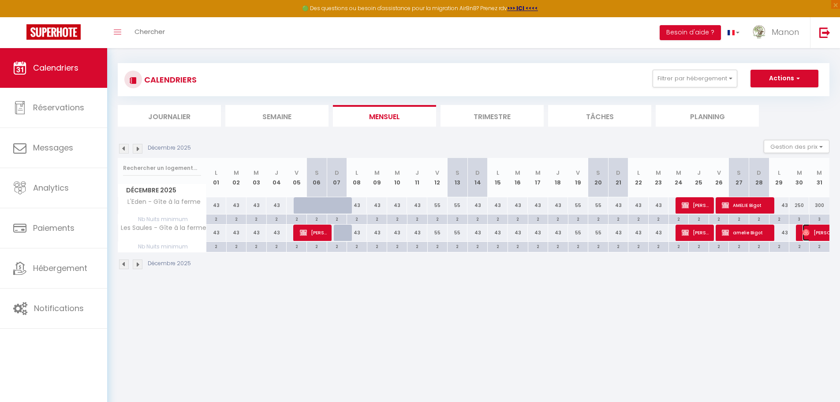
click at [818, 236] on span "Simon Kratz" at bounding box center [833, 232] width 61 height 17
select select "OK"
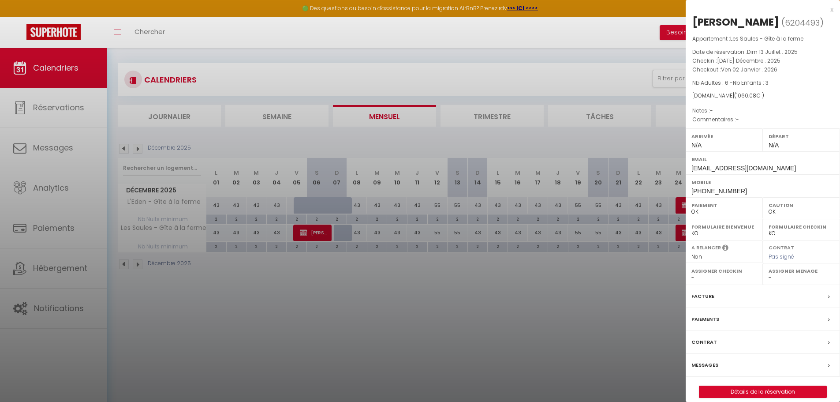
click at [588, 350] on div at bounding box center [420, 201] width 840 height 402
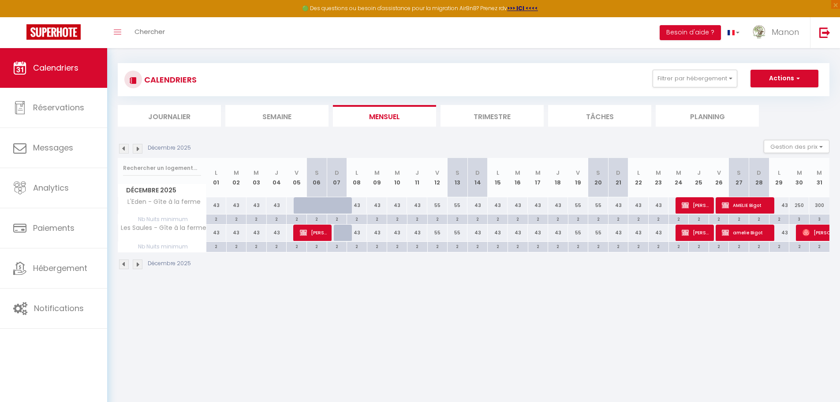
click at [124, 149] on img at bounding box center [124, 149] width 10 height 10
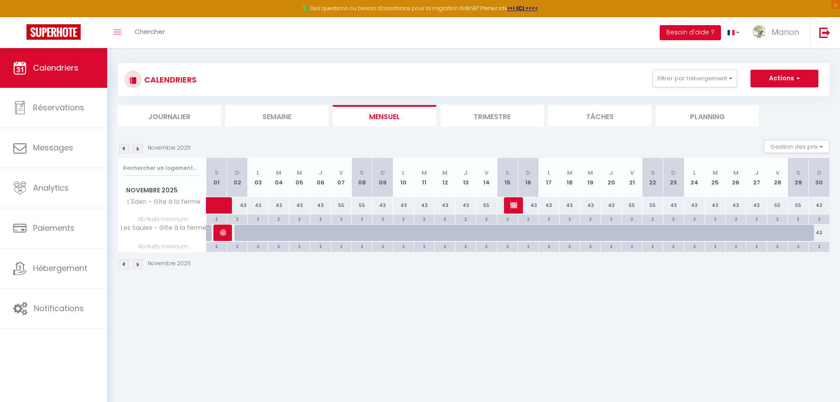
click at [125, 149] on img at bounding box center [124, 149] width 10 height 10
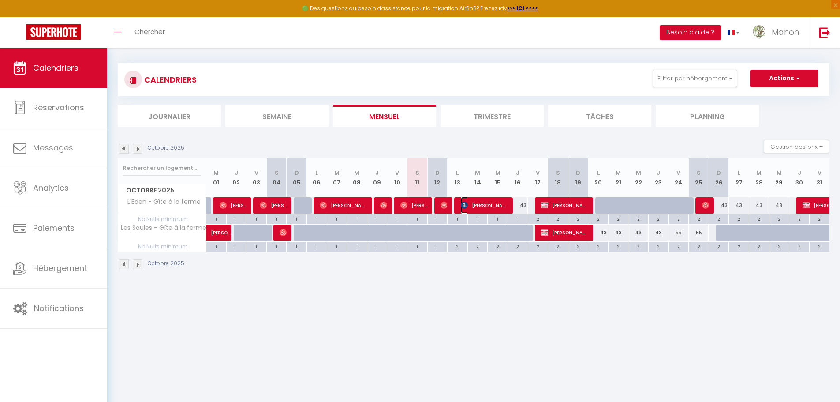
click at [476, 205] on span "Patryk Jabłoński" at bounding box center [484, 205] width 47 height 17
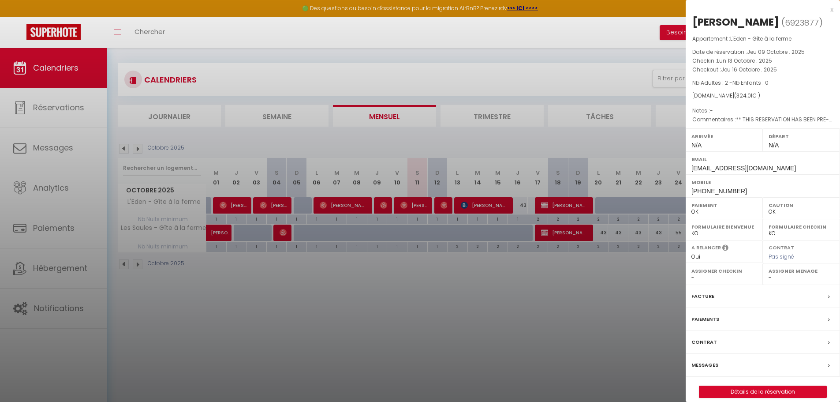
click at [781, 295] on div "Facture" at bounding box center [763, 296] width 154 height 23
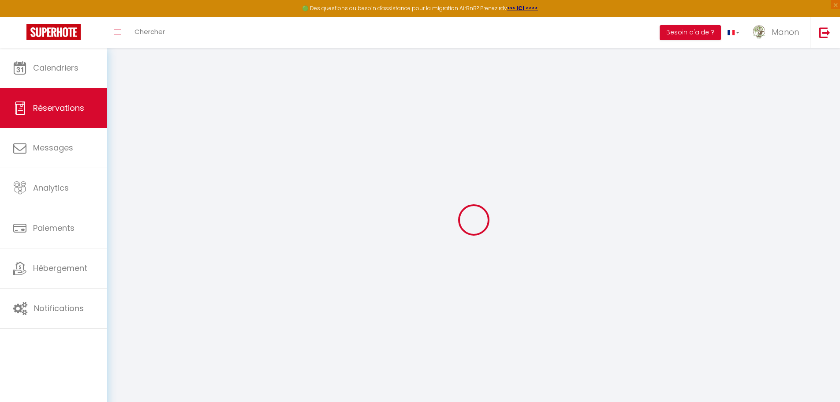
select select "taxes"
select select
checkbox input "false"
type textarea "** THIS RESERVATION HAS BEEN PRE-PAID ** Reservation has a cancellation grace p…"
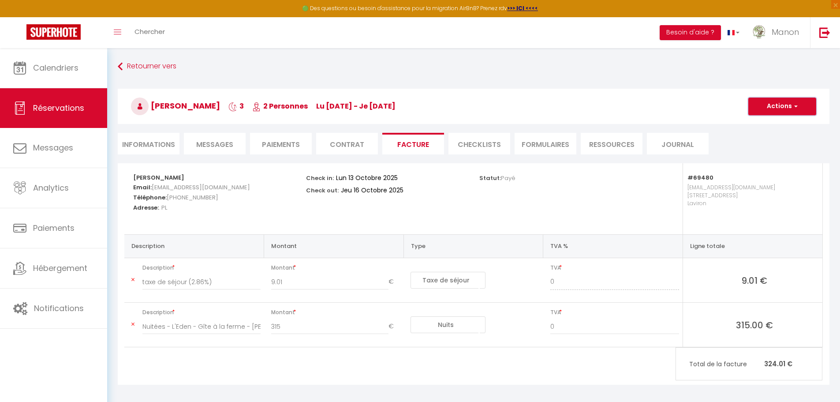
click at [797, 105] on span "button" at bounding box center [794, 106] width 5 height 8
click at [780, 136] on link "Aperçu et éditer" at bounding box center [776, 136] width 74 height 11
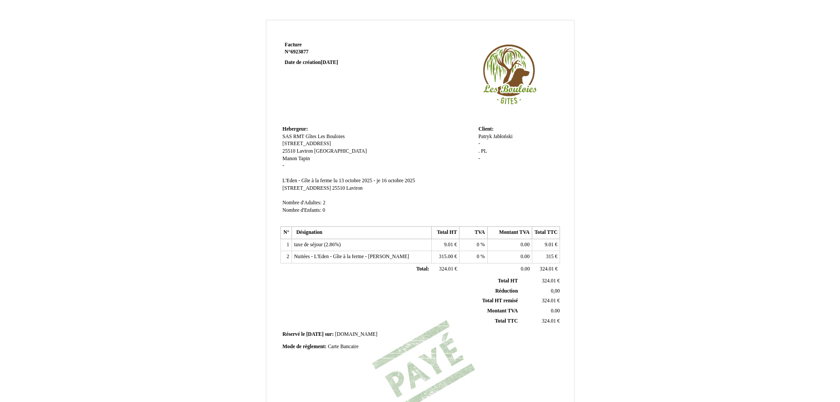
click at [503, 132] on td "Client: Client: [PERSON_NAME] Jabłoński - . . PL PL -" at bounding box center [518, 174] width 84 height 101
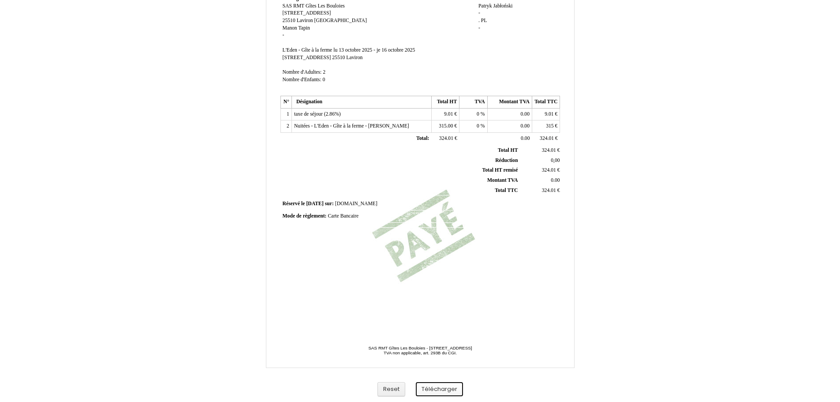
click at [428, 392] on button "Télécharger" at bounding box center [439, 389] width 47 height 15
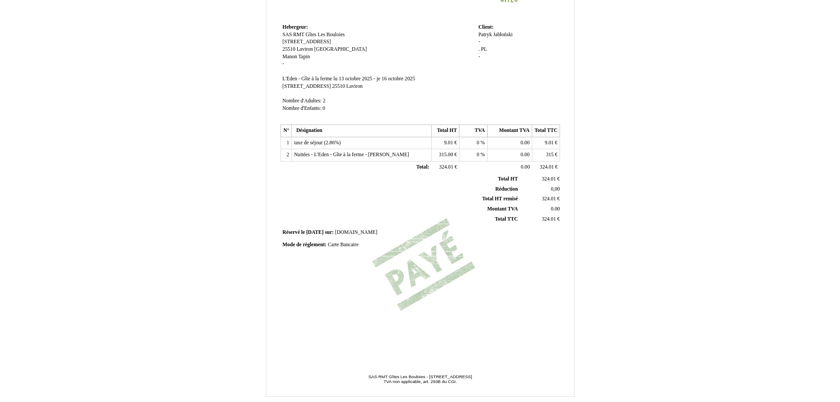
scroll to position [0, 0]
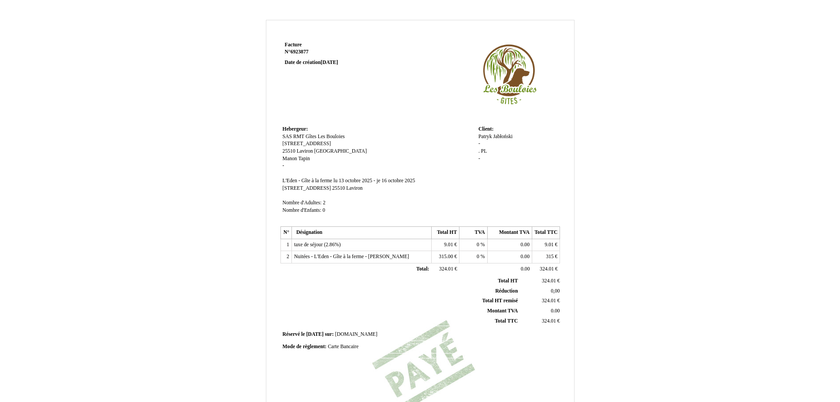
click at [517, 137] on div "[PERSON_NAME] - . . PL PL -" at bounding box center [518, 151] width 79 height 37
click at [513, 134] on span "[PERSON_NAME]" at bounding box center [502, 137] width 19 height 6
click at [465, 234] on th "TVA" at bounding box center [474, 233] width 28 height 12
click at [497, 166] on div "Patryk Patryk Jabłoński Jabłoński - . . PL PL -" at bounding box center [518, 151] width 79 height 37
click at [488, 144] on div "Patryk Patryk Jabłoński Jabłoński - . . PL PL -" at bounding box center [518, 151] width 79 height 37
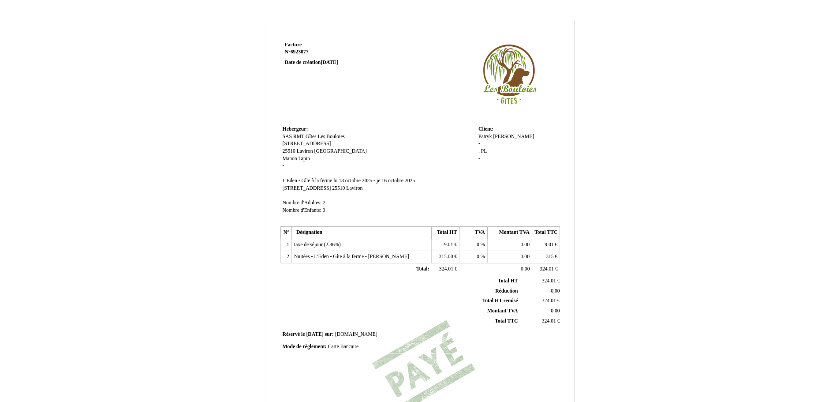
click at [503, 131] on td "Client: Client: [PERSON_NAME] Jabłoński - . . PL PL -" at bounding box center [518, 174] width 84 height 101
click at [376, 215] on td "Hebergeur: Hebergeur: SAS RMT Gîtes Les Bouloies SAS RMT Gîtes Les Bouloies 2 r…" at bounding box center [379, 174] width 196 height 101
click at [428, 243] on td "taxe de séjour (2.86%) taxe de séjour (2.86%)" at bounding box center [362, 245] width 140 height 12
click at [504, 148] on div "Patryk Patryk Jabłoński Jabłoński - . . PL PL -" at bounding box center [518, 151] width 79 height 37
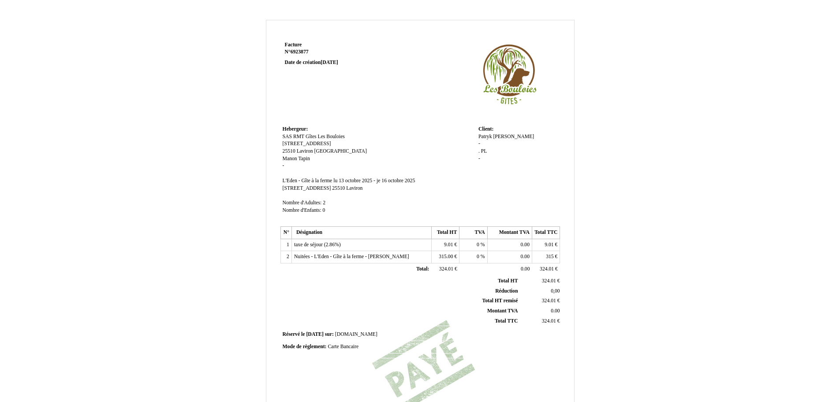
drag, startPoint x: 495, startPoint y: 139, endPoint x: 500, endPoint y: 132, distance: 8.3
click at [495, 139] on span "Jabłoński" at bounding box center [513, 137] width 41 height 6
type input "J"
click at [487, 135] on span "Patryk" at bounding box center [486, 137] width 14 height 6
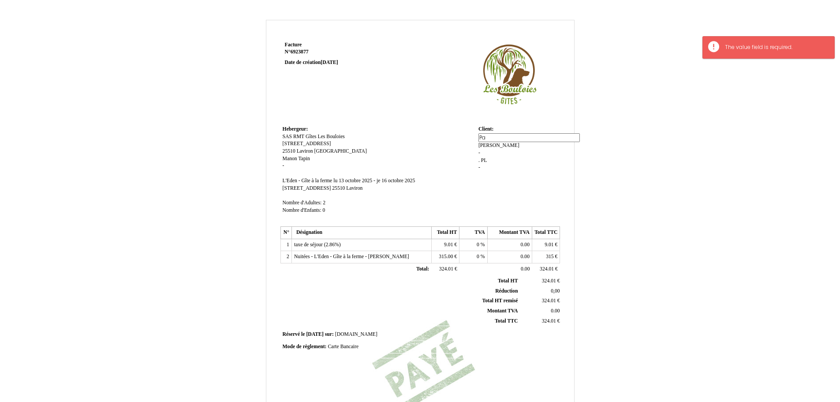
type input "P"
click at [501, 144] on div "Patryk Patryk Jabłoński Jabłoński - . . PL PL -" at bounding box center [518, 156] width 79 height 46
click at [512, 135] on span "Jabłoński" at bounding box center [513, 137] width 41 height 6
type input "J"
click at [491, 139] on span "Patryk" at bounding box center [486, 137] width 14 height 6
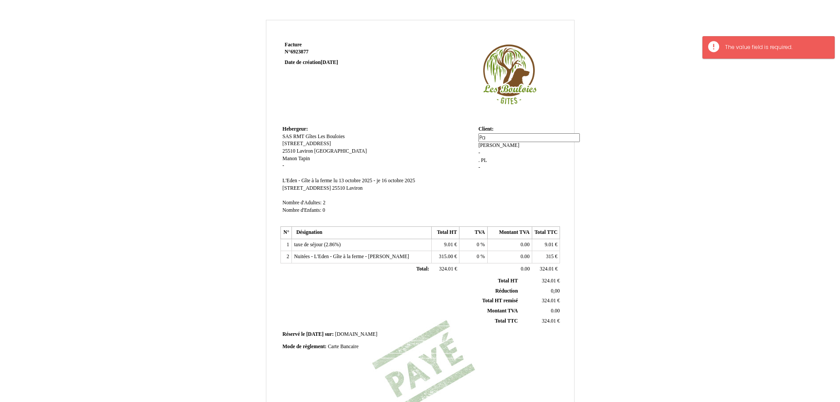
type input "P"
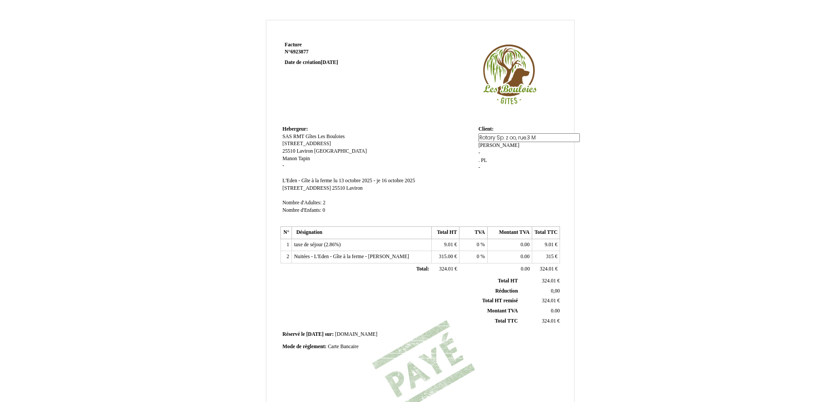
type input "Rotary Sp. z oo, rue.3"
click at [506, 144] on div "Patryk Patryk Jabłoński Jabłoński - . . PL PL -" at bounding box center [518, 156] width 79 height 46
click at [547, 135] on div "Rotary Sp. z oo, rue.3 Rotary Sp. z oo, rue.3 Jabłoński Jabłoński - . . PL PL -" at bounding box center [518, 155] width 79 height 44
click at [520, 141] on span "Jabłoński" at bounding box center [499, 144] width 41 height 6
type input "J"
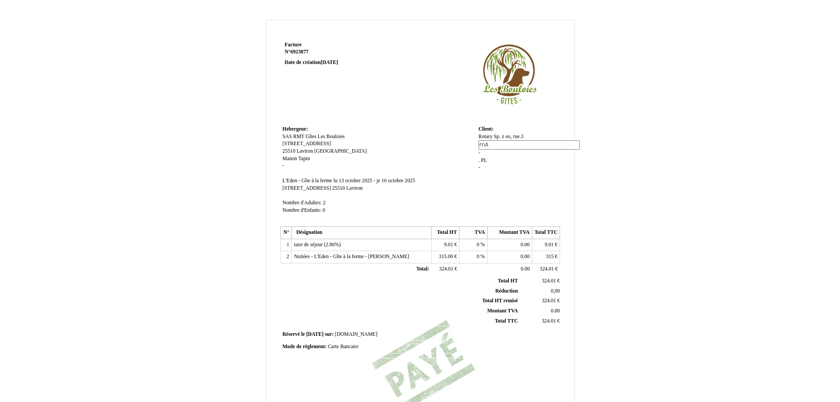
type input "m"
type input "Maja 79, 37-500 Jaroslaw"
click at [507, 152] on div "Rotary Sp. z oo, rue.3 Rotary Sp. z oo, rue.3 Jabłoński Jabłoński - . . PL PL -" at bounding box center [518, 156] width 79 height 46
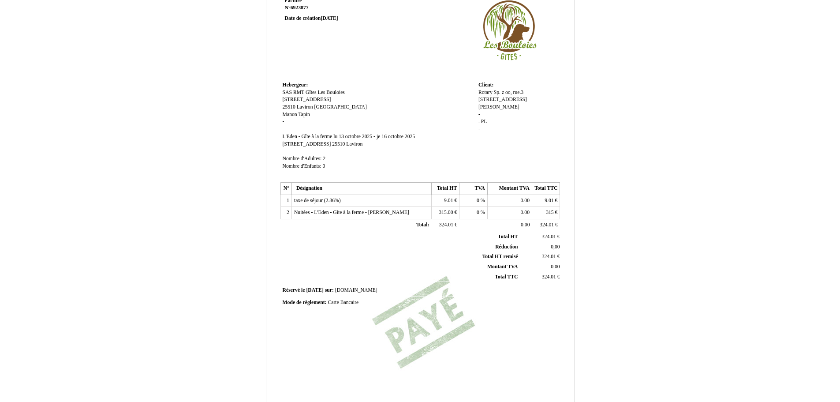
scroll to position [131, 0]
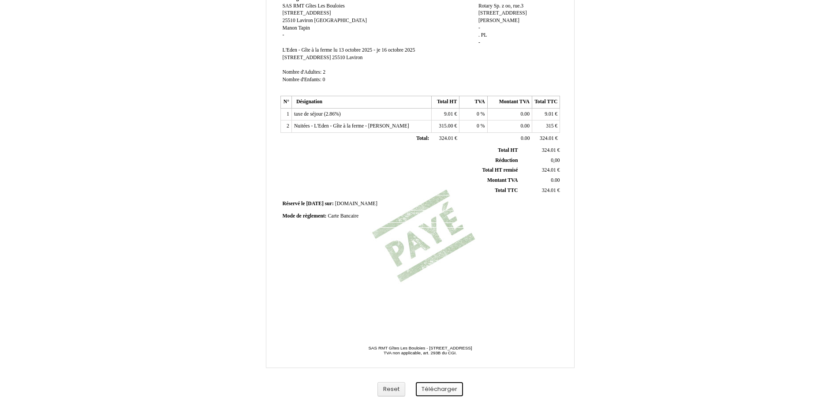
click at [435, 390] on button "Télécharger" at bounding box center [439, 389] width 47 height 15
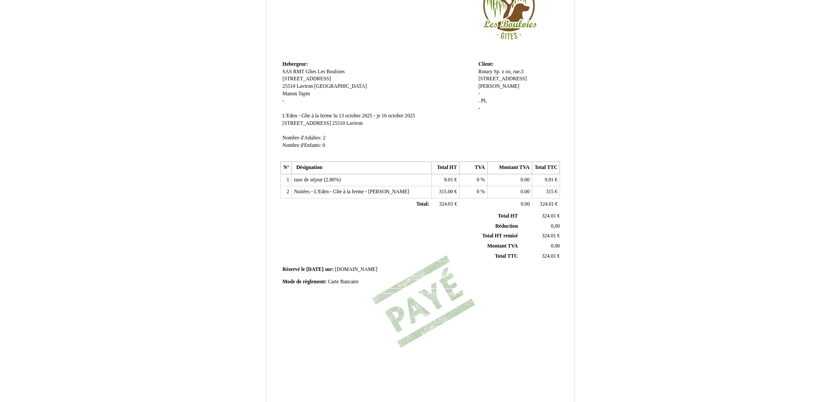
scroll to position [42, 0]
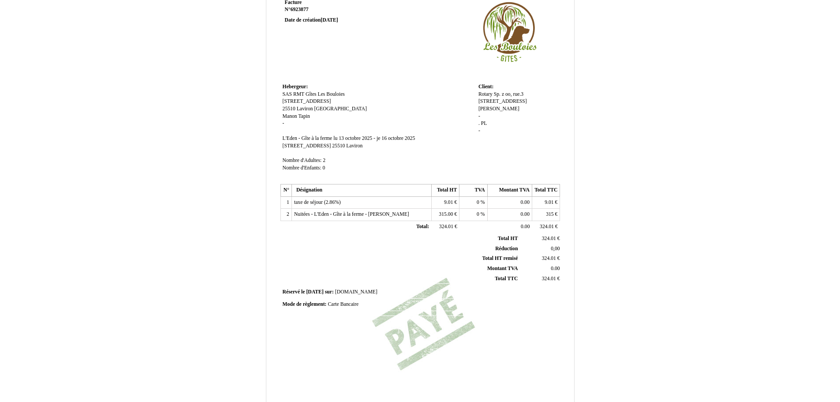
click at [506, 101] on div "Rotary Sp. z oo, rue.3 Rotary Sp. z oo, rue.3 Maja 79, 37-500 Jaroslaw Maja 79,…" at bounding box center [518, 117] width 79 height 52
click at [510, 101] on div "Rotary Sp. z oo, rue.3 Rotary Sp. z oo, rue.3 Maja 79, 37-500 Jaroslaw Maja 79,…" at bounding box center [518, 117] width 79 height 52
click at [485, 108] on div "Rotary Sp. z oo, rue.3 Rotary Sp. z oo, rue.3 Maja 79, 37-500 Jaroslaw Maja 79,…" at bounding box center [518, 117] width 79 height 52
click at [480, 128] on span "-" at bounding box center [480, 131] width 2 height 6
click at [480, 128] on input at bounding box center [529, 132] width 101 height 9
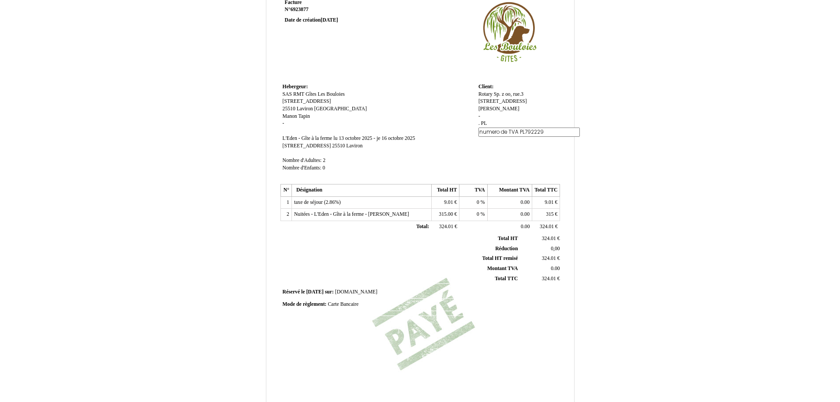
scroll to position [0, 2]
type input "numero de TVA PL7922297472"
click at [511, 148] on td "Client: Client: Rotary Sp. z oo, rue.3 Rotary Sp. z oo, rue.3 Maja 79, 37-500 J…" at bounding box center [518, 131] width 84 height 101
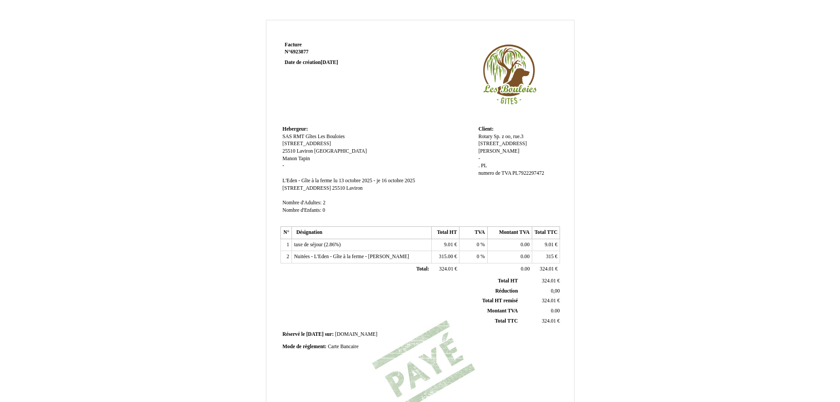
scroll to position [131, 0]
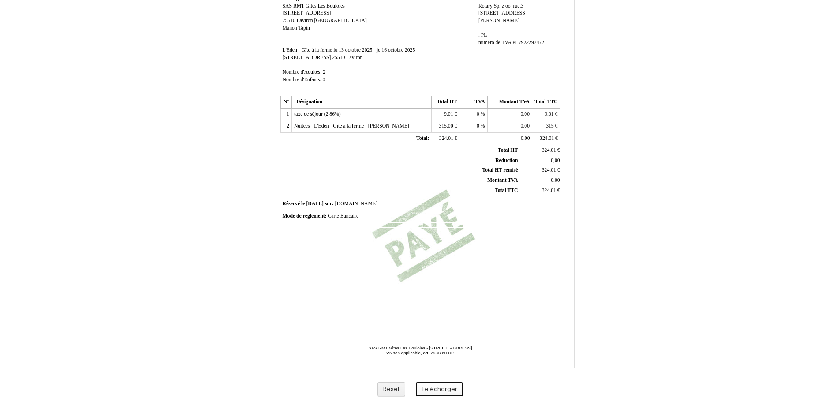
click at [446, 391] on button "Télécharger" at bounding box center [439, 389] width 47 height 15
click at [446, 389] on button "Télécharger" at bounding box center [439, 389] width 47 height 15
